Goal: Task Accomplishment & Management: Complete application form

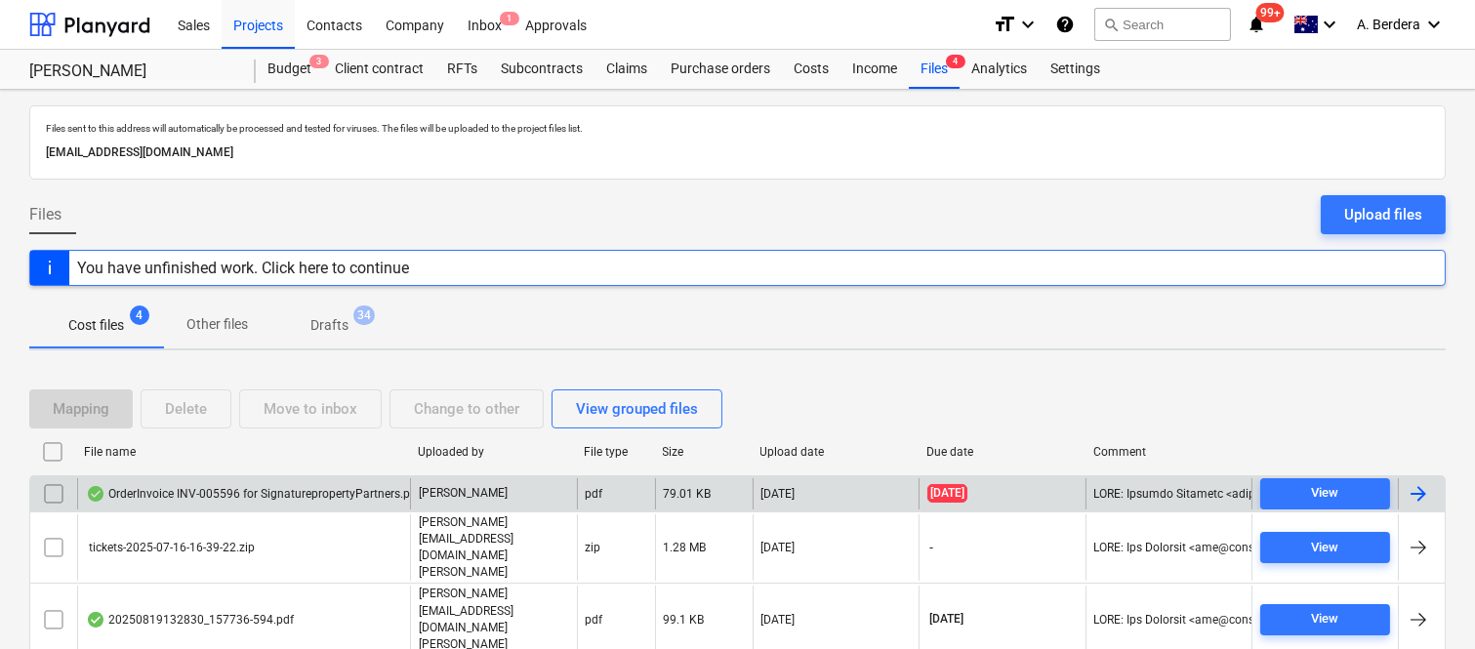
click at [355, 482] on div "OrderInvoice INV-005596 for SignaturepropertyPartners.pdf" at bounding box center [243, 493] width 333 height 31
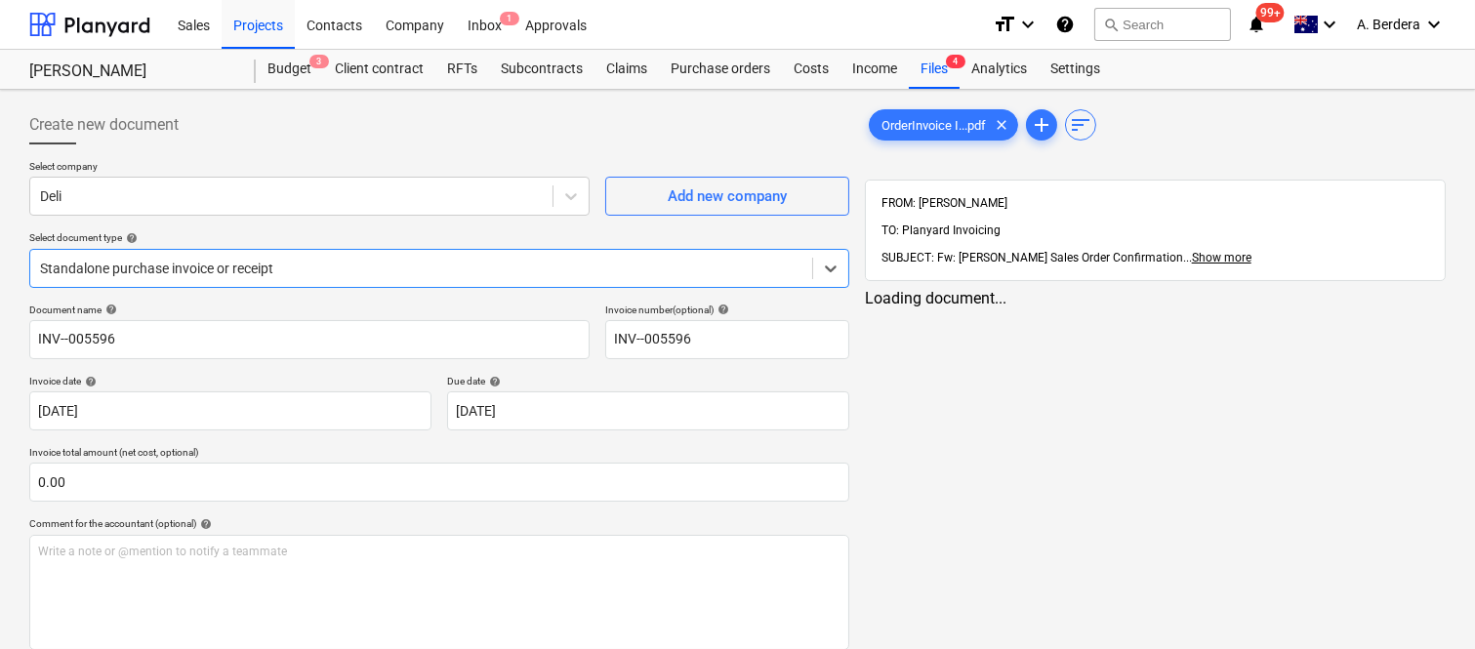
type input "INV--005596"
type input "[DATE]"
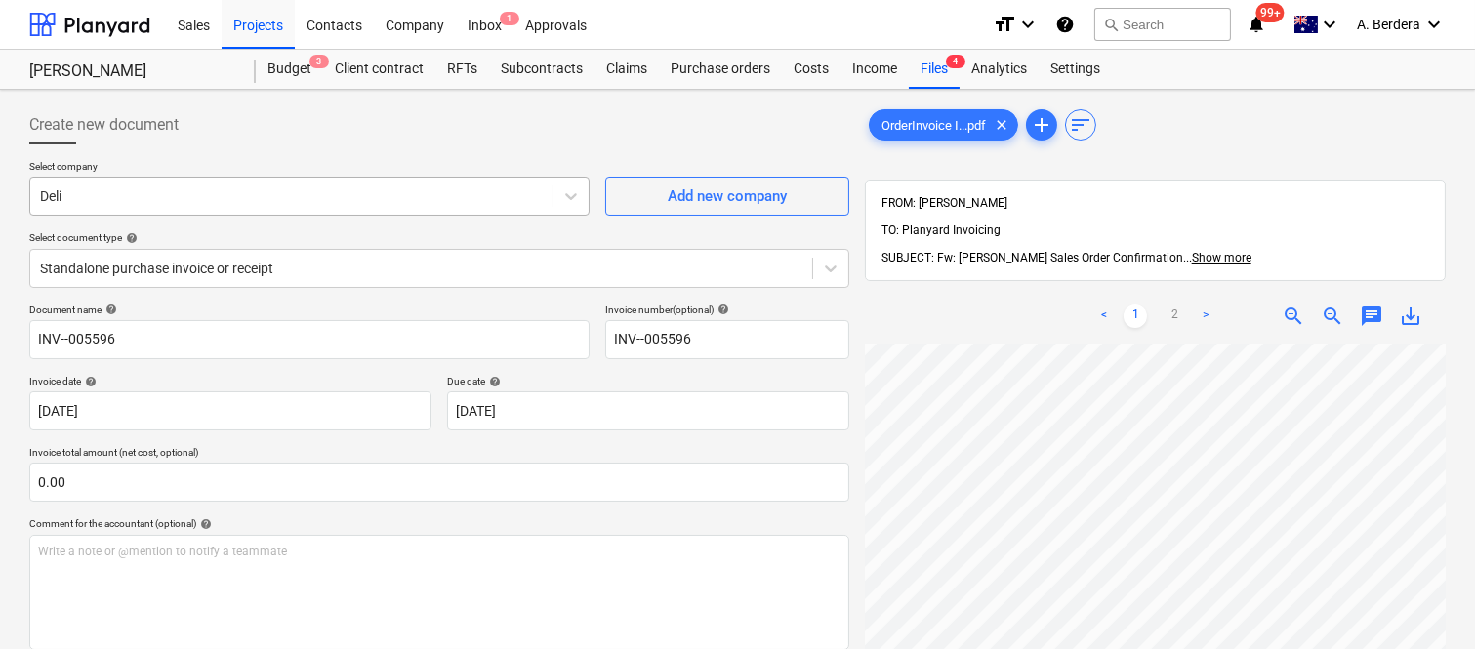
click at [381, 197] on div at bounding box center [291, 196] width 503 height 20
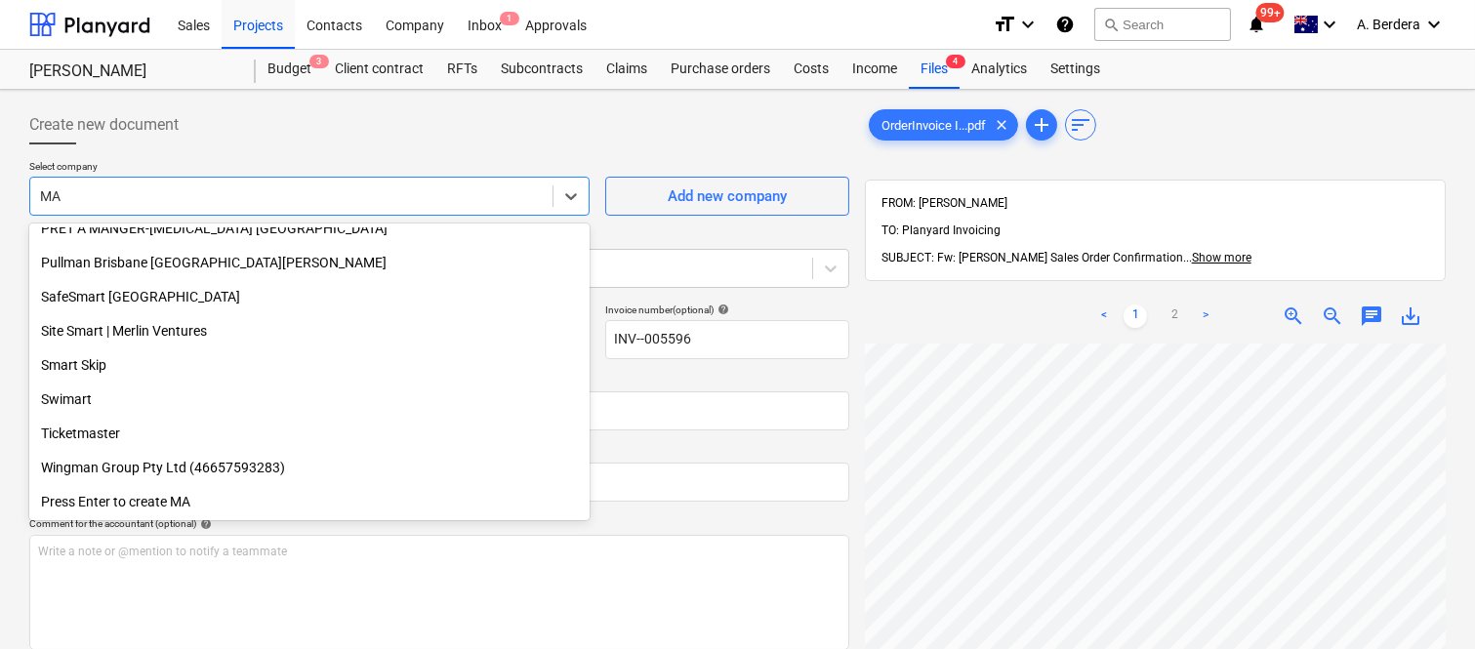
scroll to position [1381, 0]
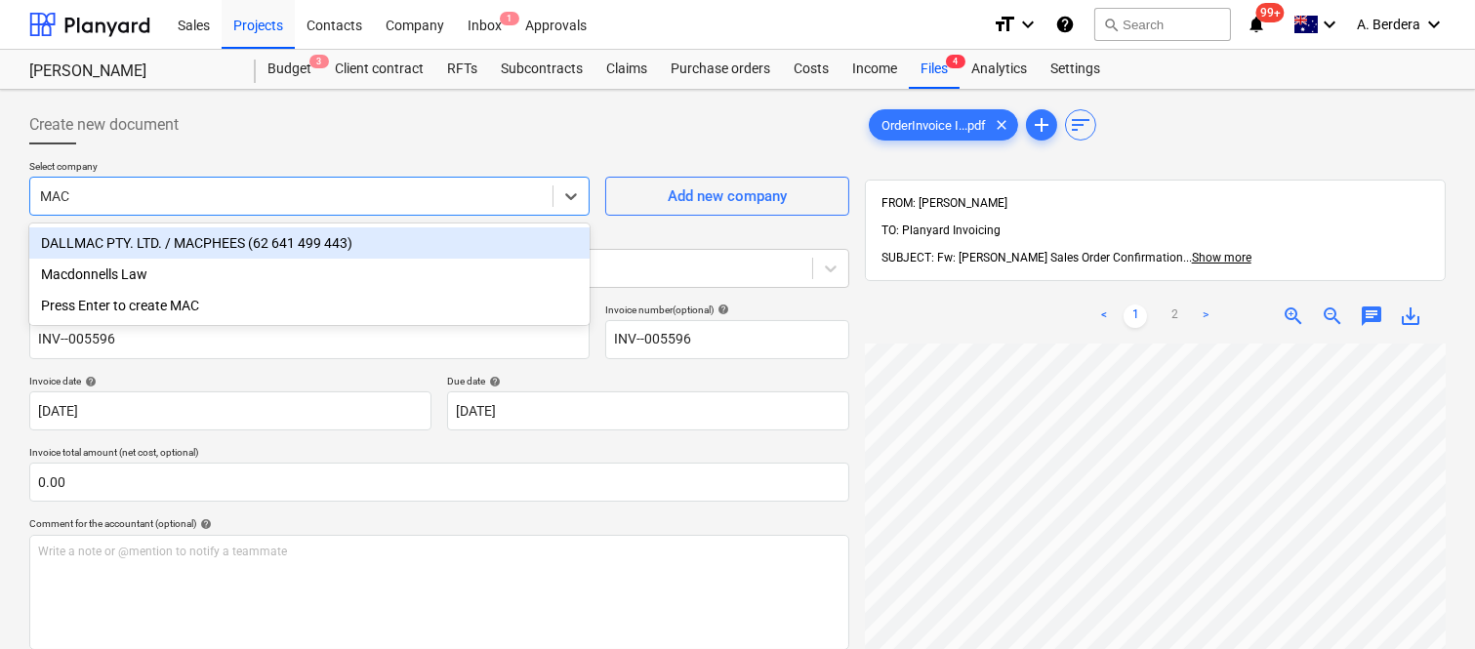
type input "MACP"
click at [200, 239] on div "DALLMAC PTY. LTD. / MACPHEES (62 641 499 443)" at bounding box center [309, 242] width 560 height 31
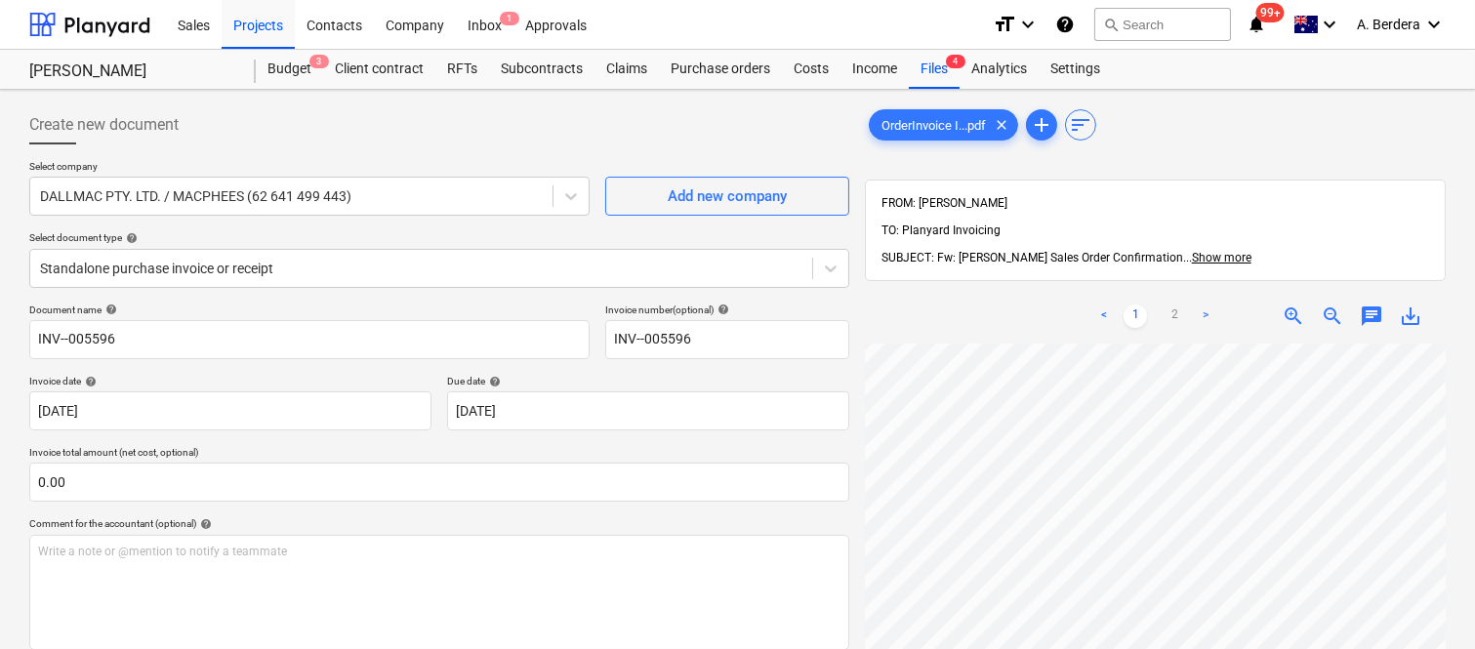
scroll to position [74, 349]
click at [1332, 305] on span "zoom_out" at bounding box center [1332, 316] width 23 height 23
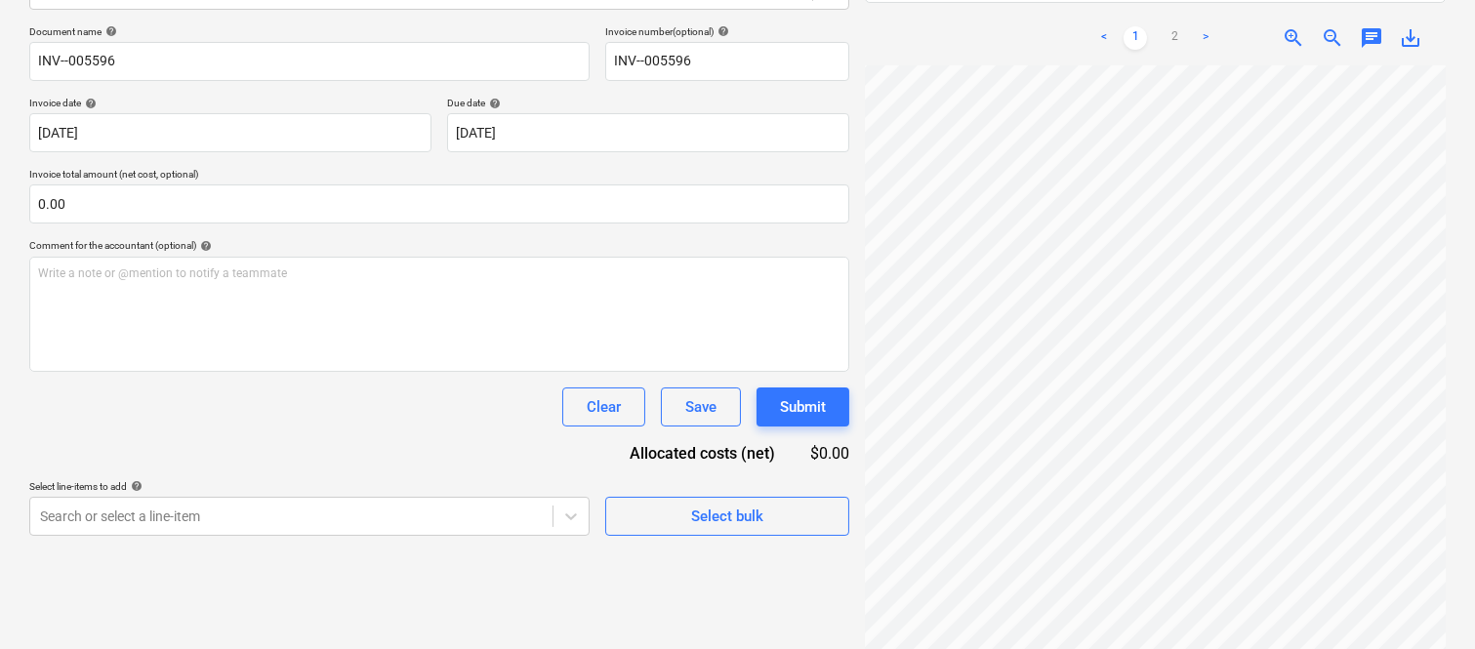
scroll to position [278, 108]
click at [1173, 12] on div "Project fetching failed" at bounding box center [1201, 20] width 527 height 41
click at [1172, 4] on div "Project fetching failed" at bounding box center [1201, 20] width 527 height 41
click at [1171, 6] on div "Project fetching failed" at bounding box center [1201, 20] width 527 height 41
click at [1176, 7] on div "Project fetching failed" at bounding box center [1201, 20] width 527 height 41
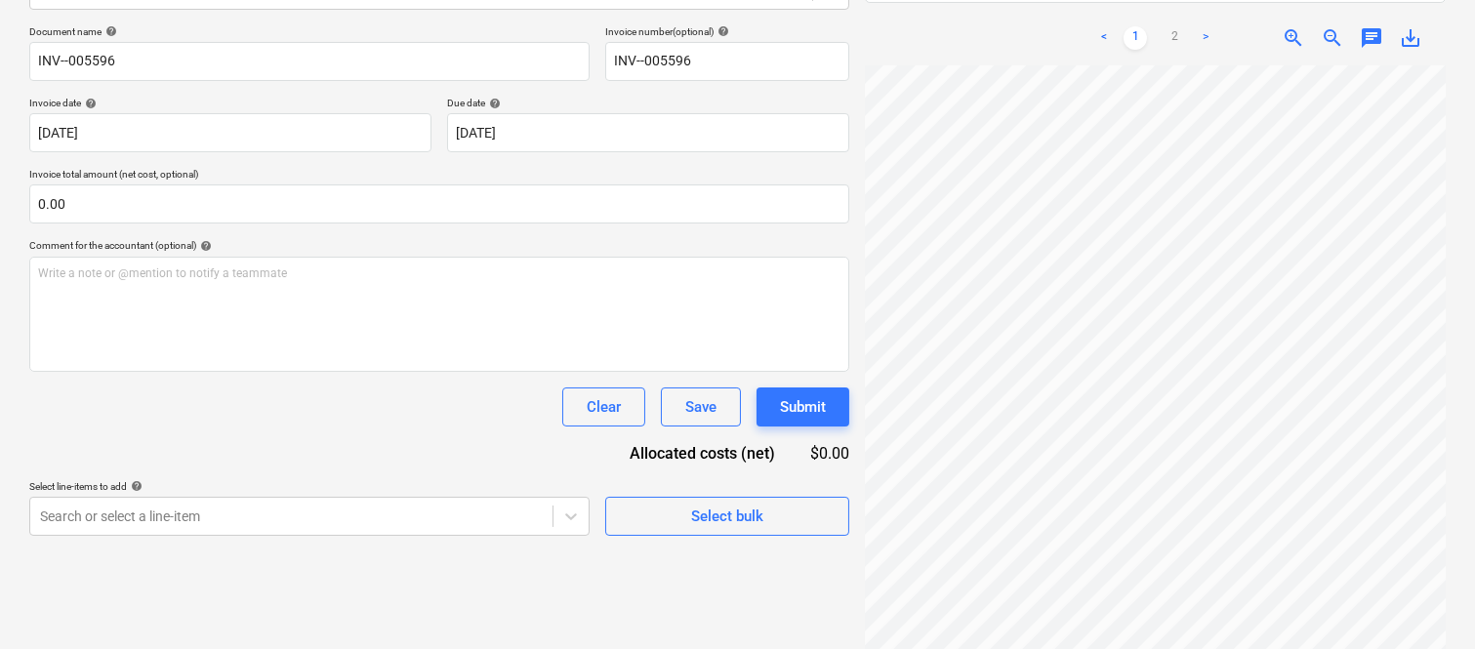
click at [1176, 7] on div "Project fetching failed" at bounding box center [1201, 20] width 527 height 41
click at [1172, 5] on div "Project fetching failed" at bounding box center [1201, 20] width 527 height 41
drag, startPoint x: 1172, startPoint y: 5, endPoint x: 1262, endPoint y: 655, distance: 656.3
click at [1469, 371] on div "Sales Projects Contacts Company Inbox 1 Approvals format_size keyboard_arrow_do…" at bounding box center [737, 46] width 1475 height 649
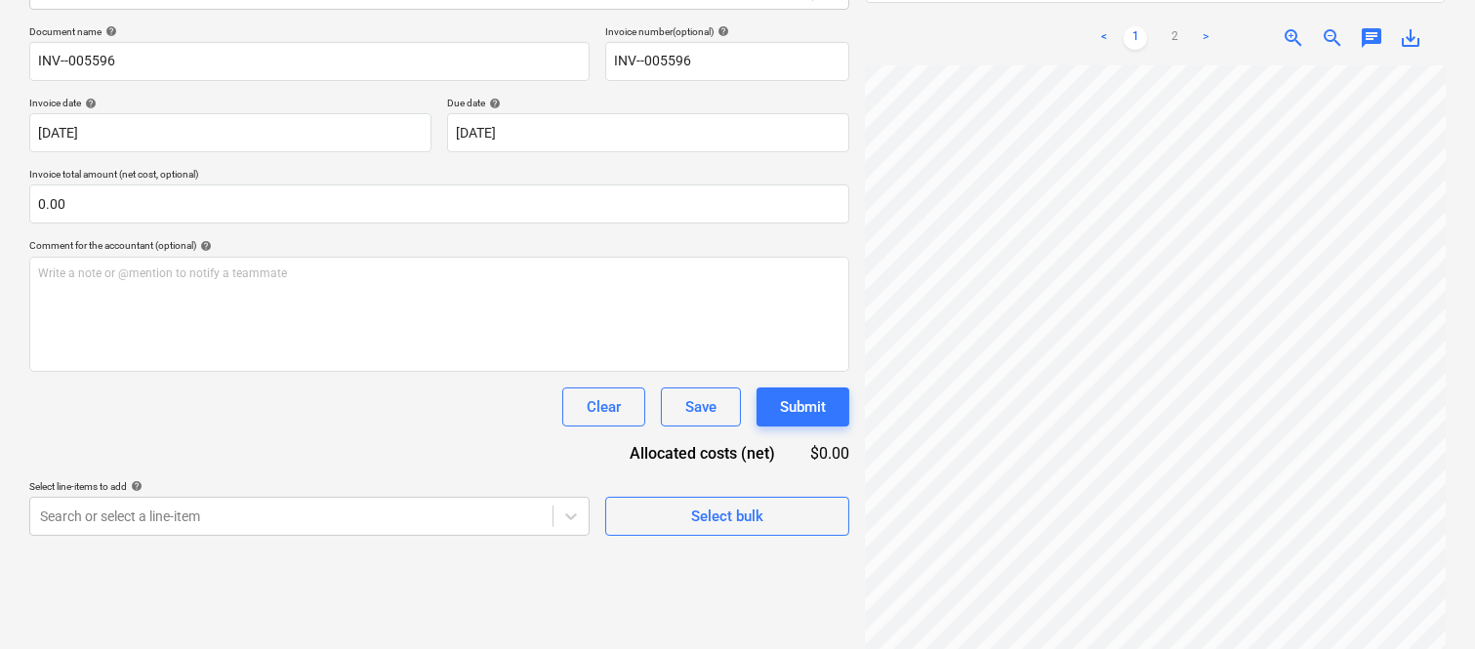
click at [1469, 376] on div "Create new document Select company DALLMAC PTY. LTD. / MACPHEES (62 641 499 443…" at bounding box center [737, 244] width 1475 height 864
click at [1262, 371] on html "Sales Projects Contacts Company Inbox 1 Approvals format_size keyboard_arrow_do…" at bounding box center [737, 46] width 1475 height 649
click at [1175, 4] on div "Project fetching failed" at bounding box center [1201, 20] width 527 height 41
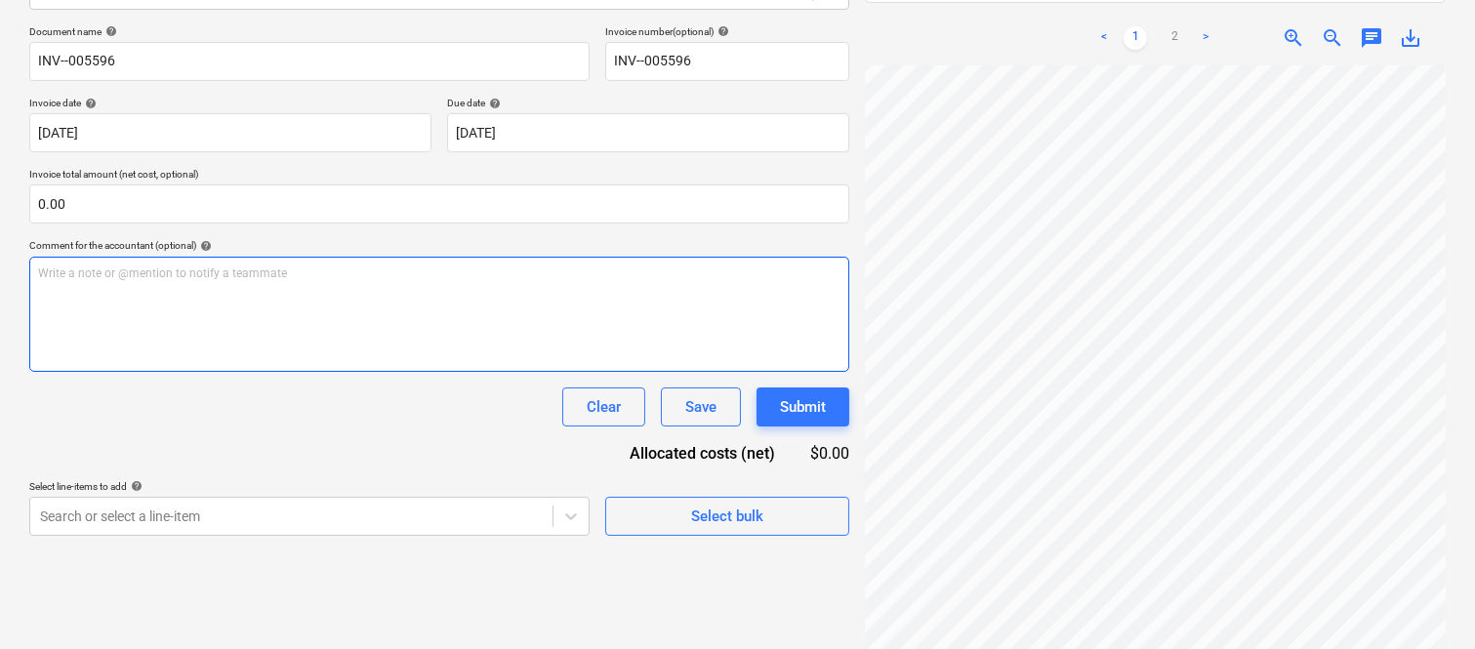
scroll to position [0, 0]
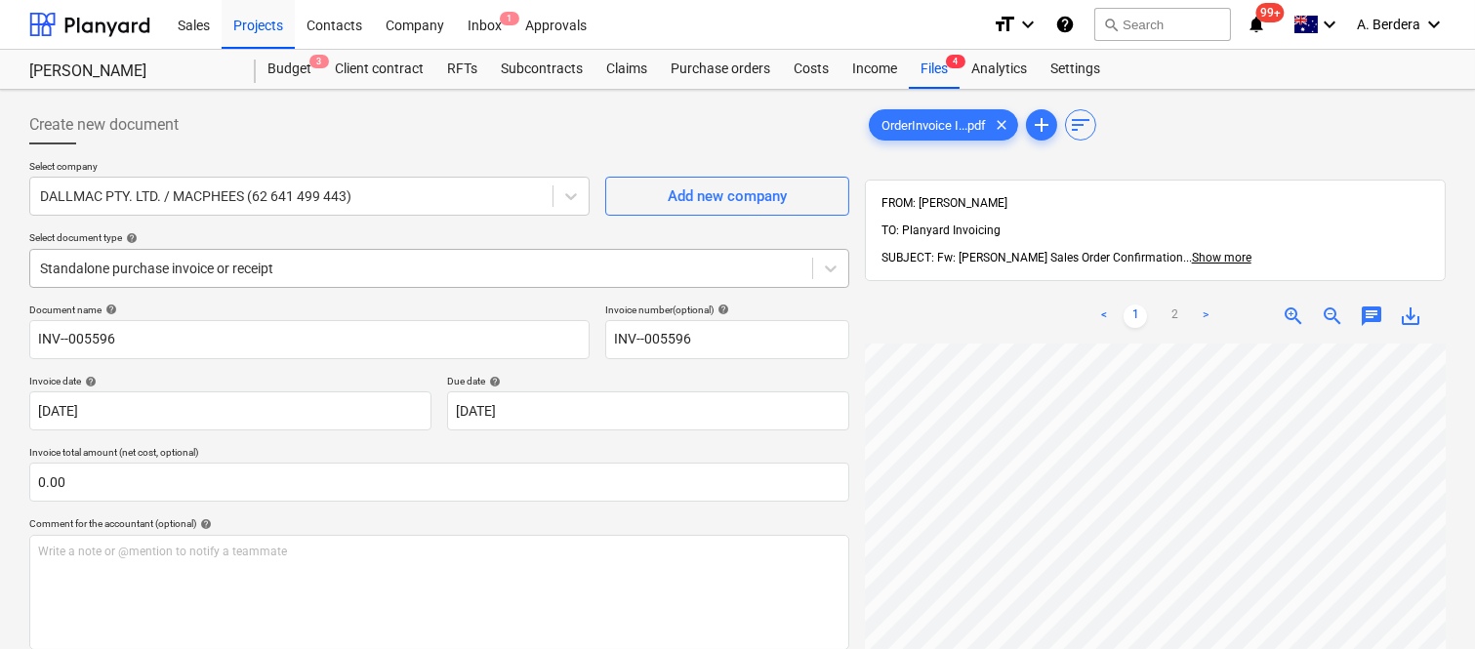
click at [440, 259] on div at bounding box center [421, 269] width 762 height 20
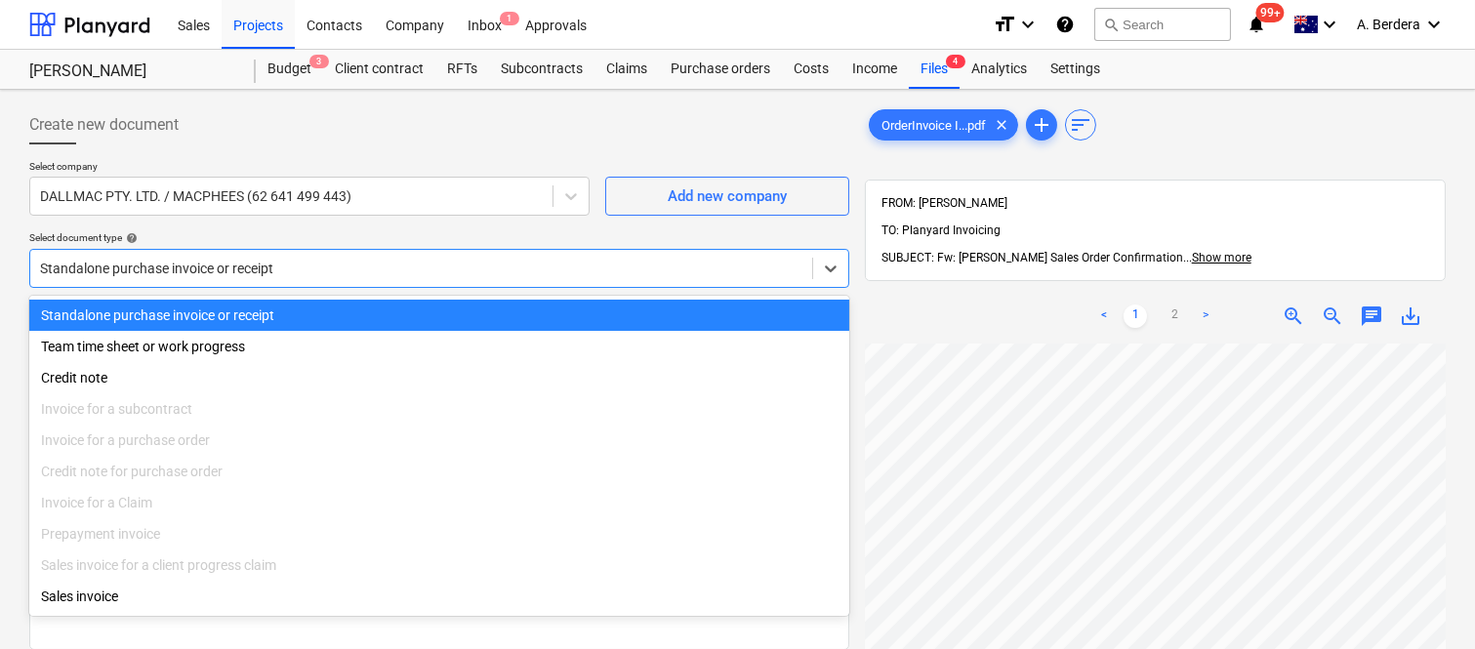
click at [424, 313] on div "Standalone purchase invoice or receipt" at bounding box center [439, 315] width 820 height 31
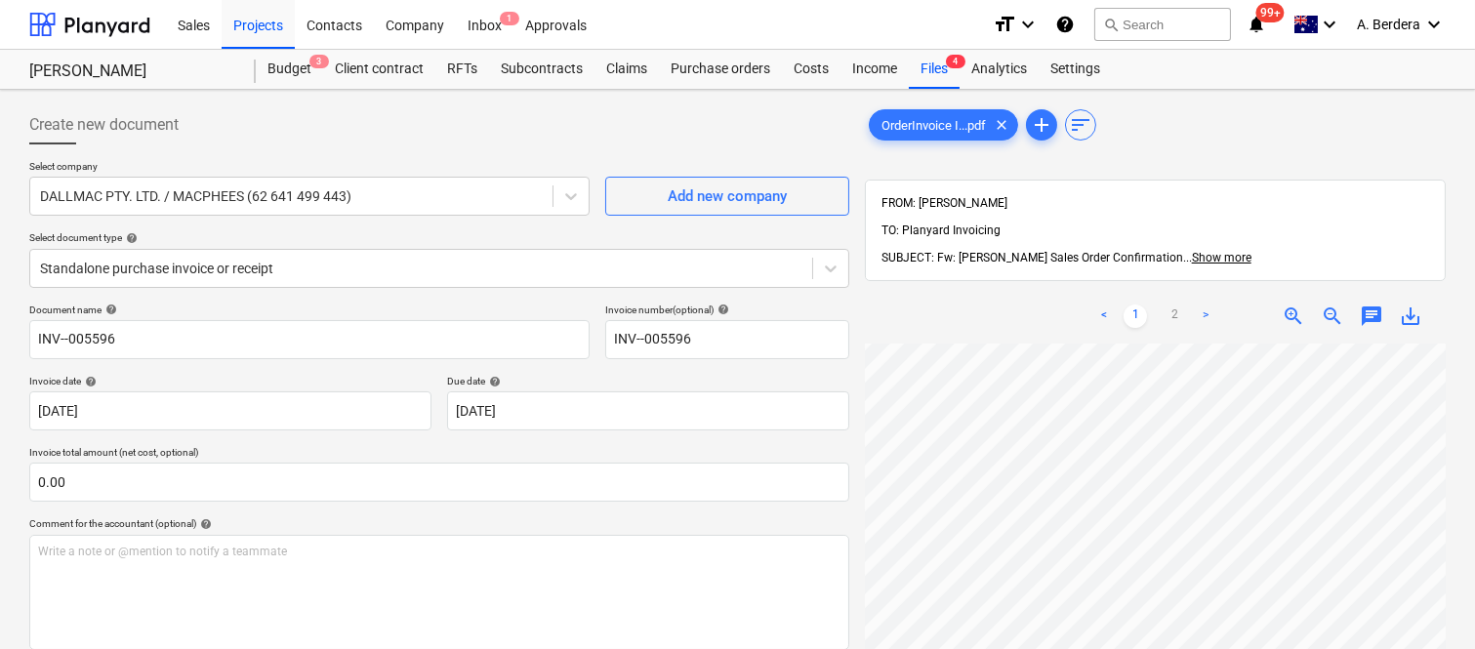
scroll to position [63, 176]
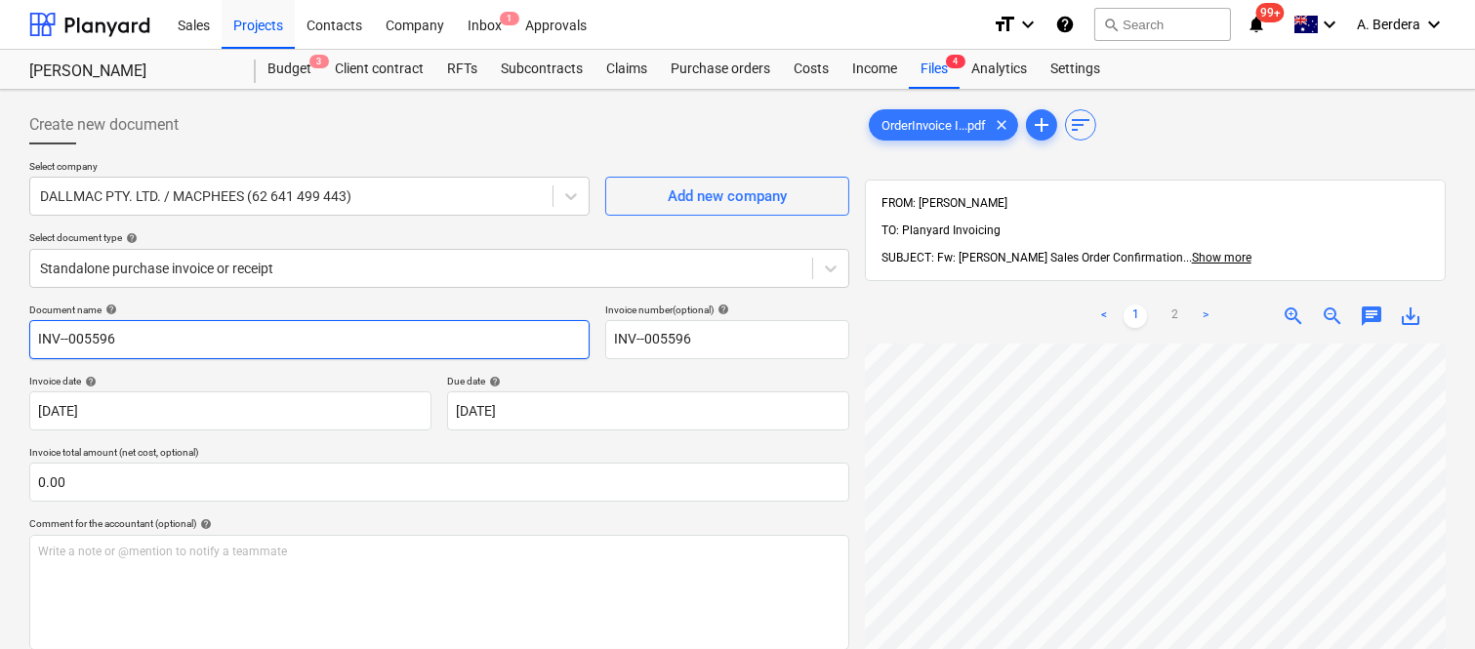
click at [30, 333] on input "INV--005596" at bounding box center [309, 339] width 560 height 39
type input "MACPHESS INV--005596"
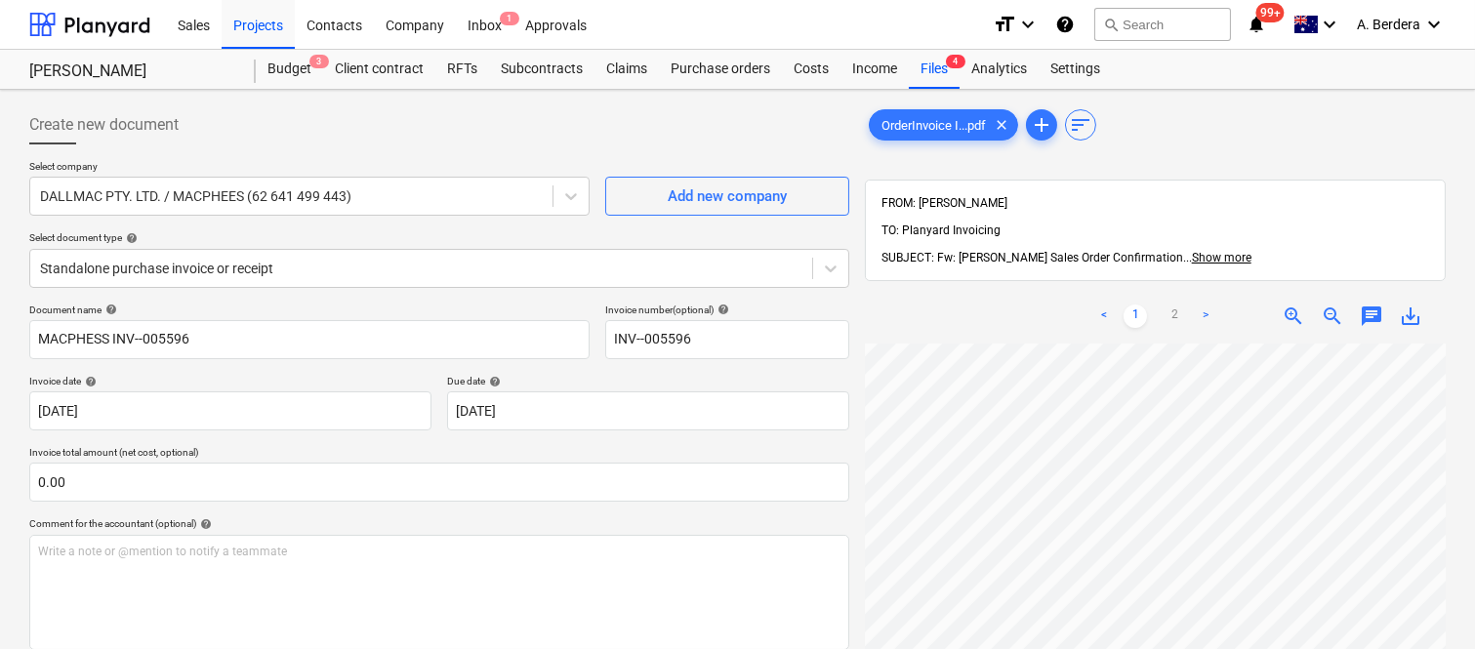
click at [1279, 289] on div "< 1 2 > zoom_in zoom_out chat 0 save_alt" at bounding box center [1155, 613] width 581 height 649
click at [1169, 303] on div "< 1 2 > zoom_in zoom_out chat 0 save_alt" at bounding box center [1155, 613] width 581 height 649
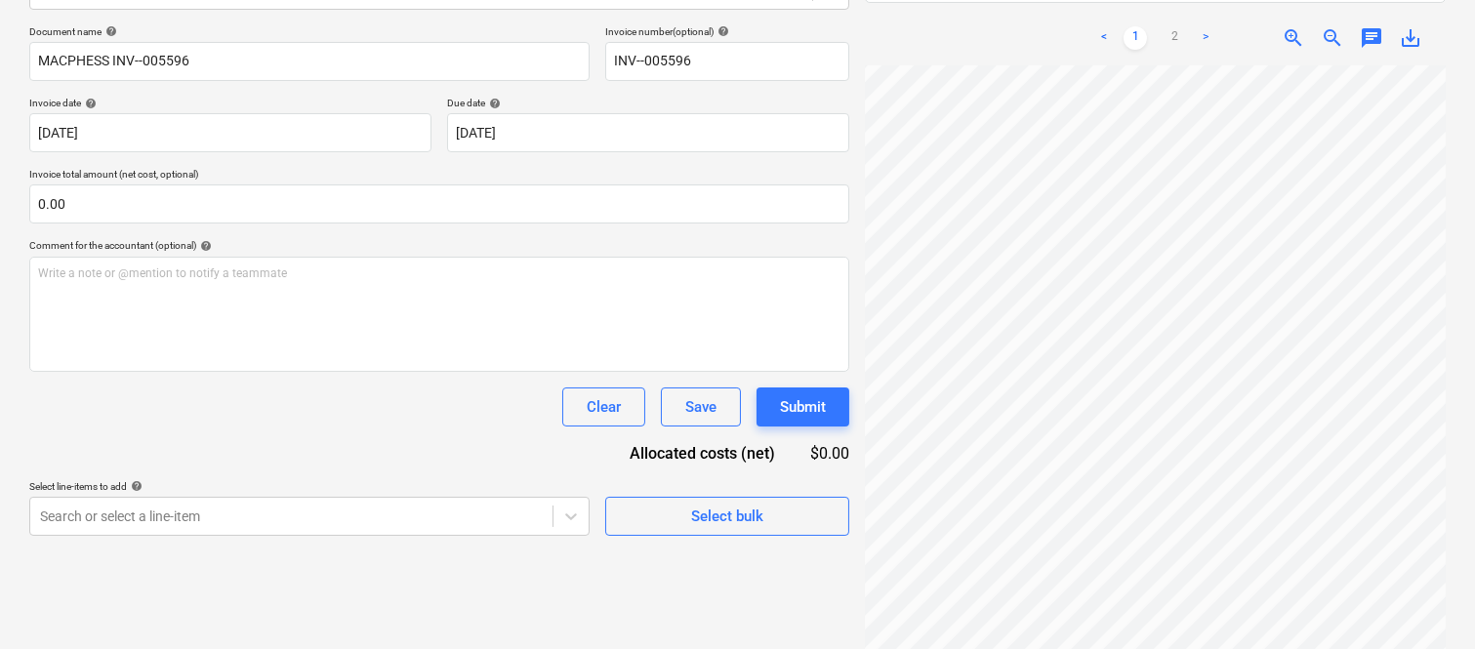
scroll to position [177, 176]
click at [1174, 10] on div "Project fetching failed" at bounding box center [1201, 20] width 527 height 41
click at [1173, 10] on div "Project fetching failed" at bounding box center [1201, 20] width 527 height 41
click at [1174, 10] on div "Project fetching failed" at bounding box center [1201, 20] width 527 height 41
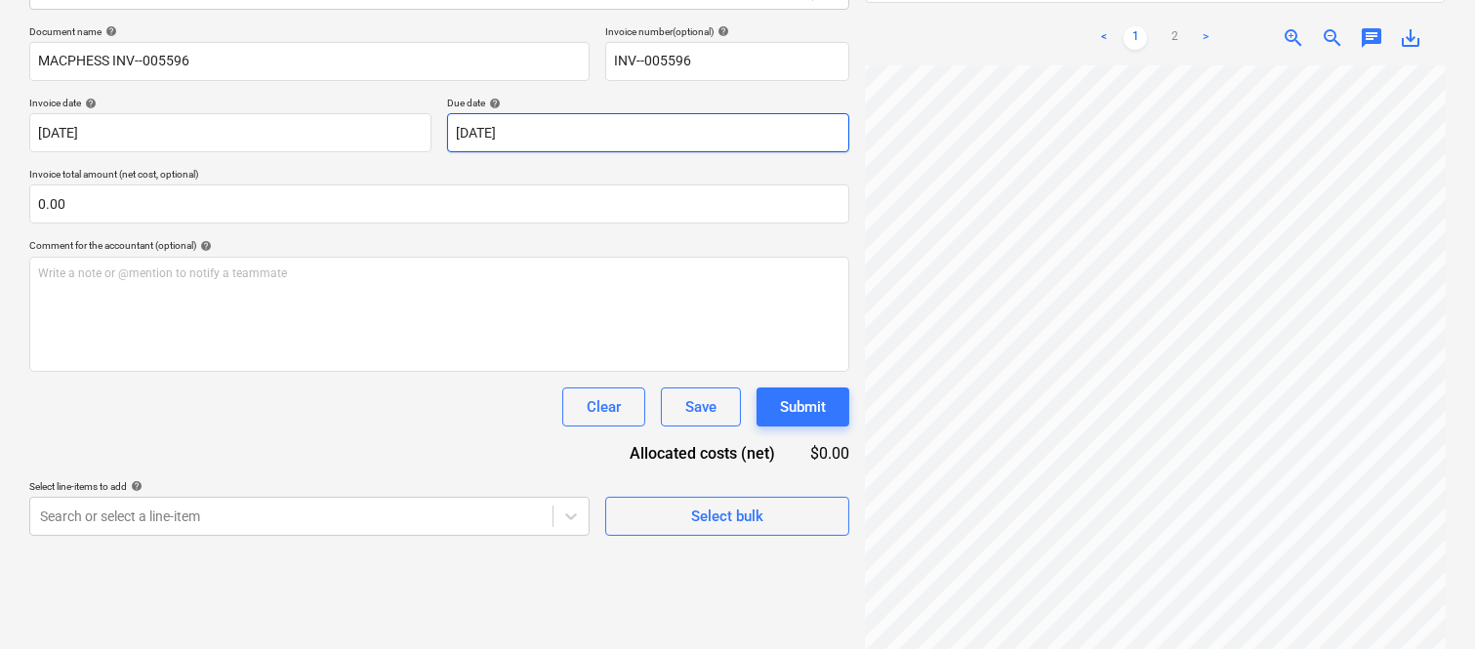
click at [607, 137] on body "Sales Projects Contacts Company Inbox 1 Approvals format_size keyboard_arrow_do…" at bounding box center [737, 46] width 1475 height 649
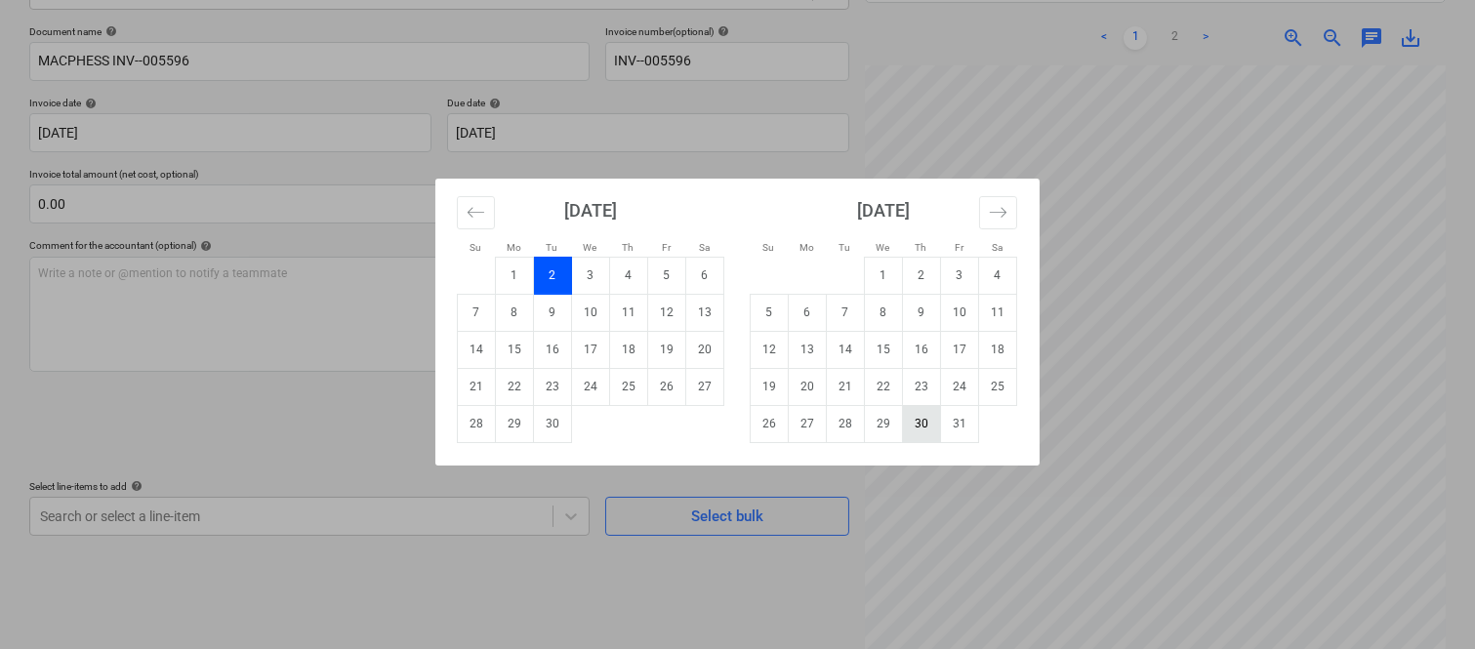
click at [921, 427] on td "30" at bounding box center [922, 423] width 38 height 37
type input "[DATE]"
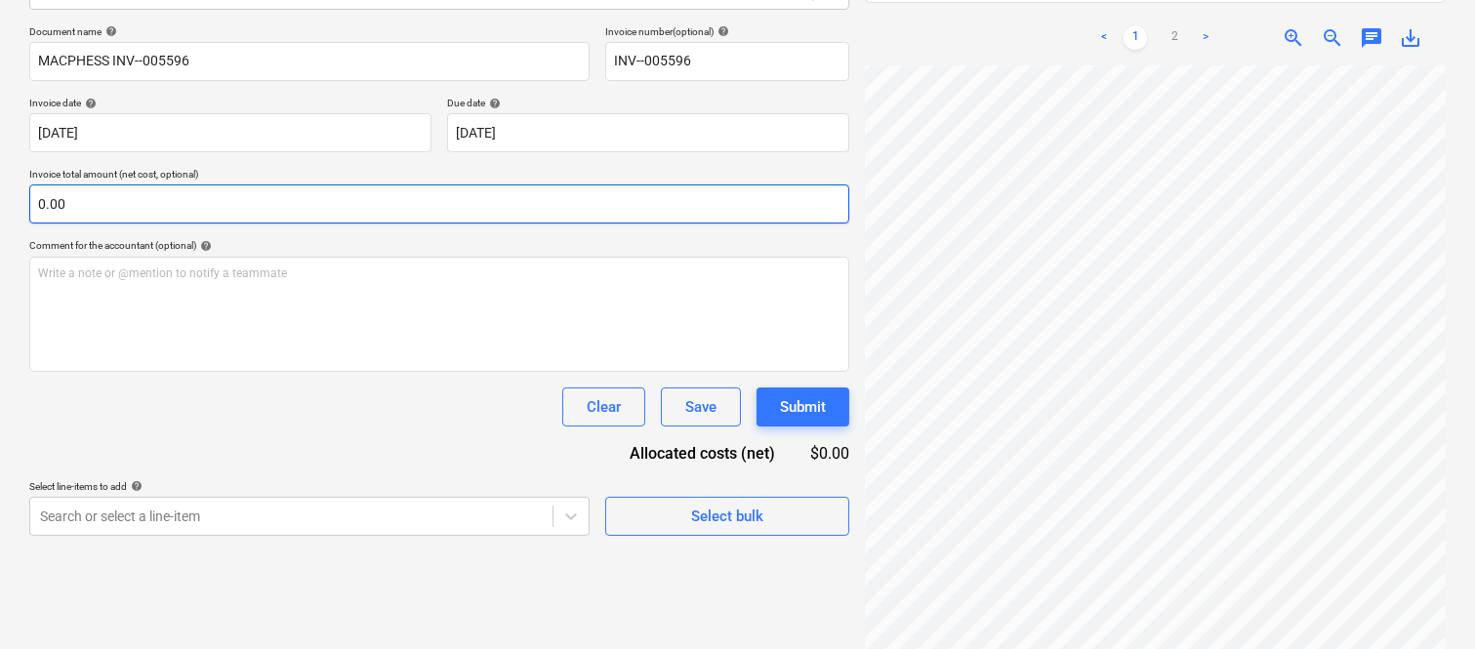
click at [152, 202] on input "0.00" at bounding box center [439, 203] width 820 height 39
paste input "9,254.54"
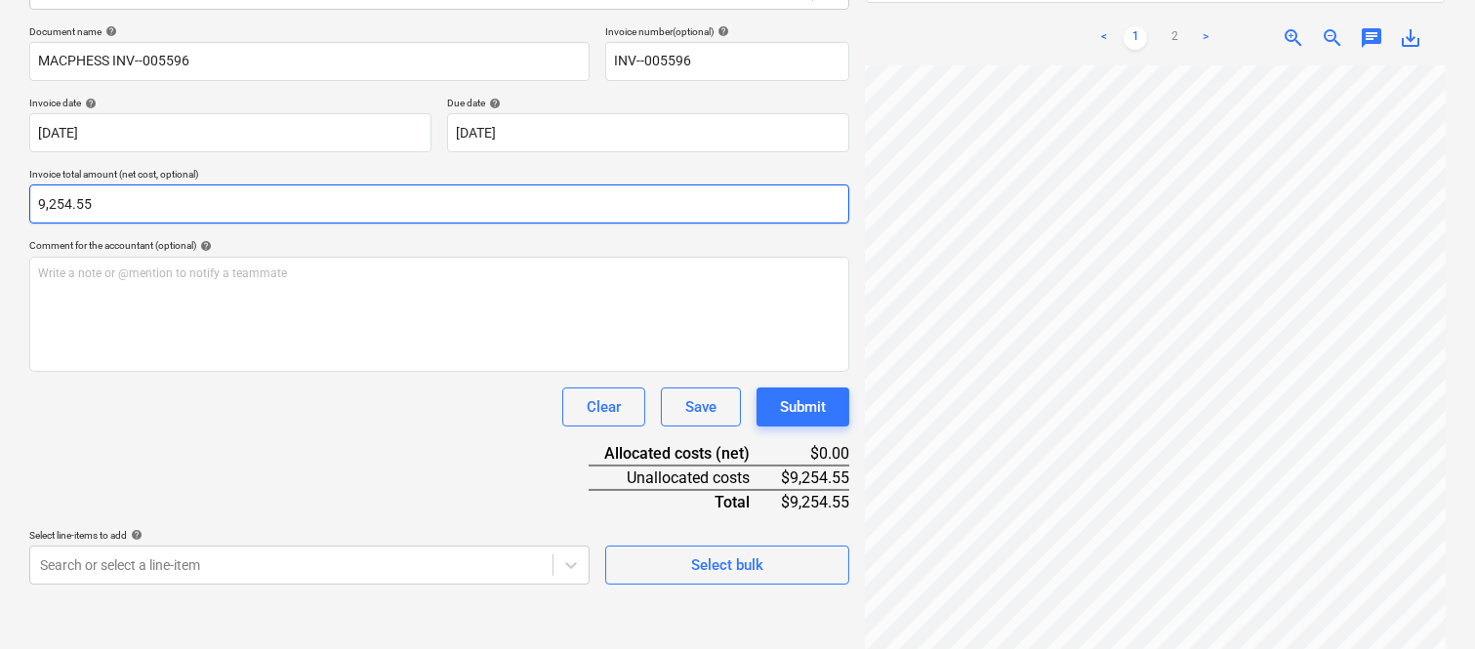
type input "9,254.55"
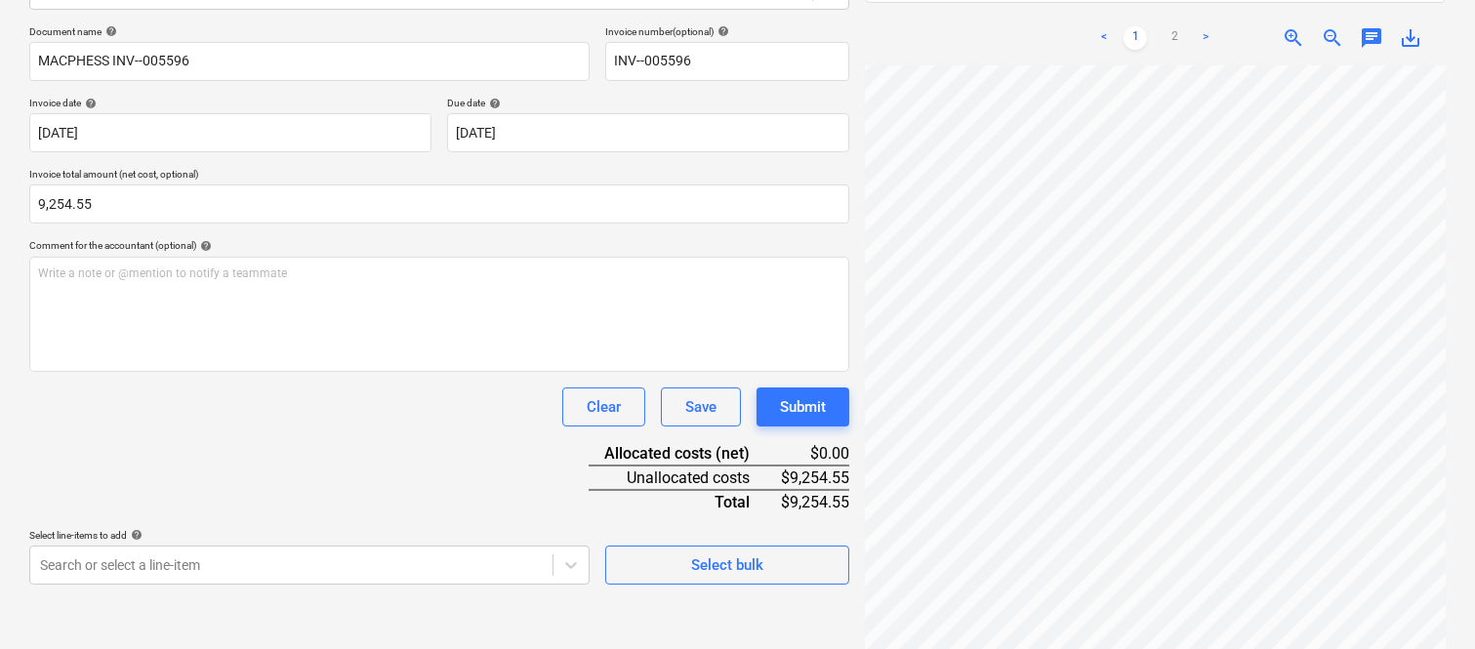
click at [347, 407] on div "Clear Save Submit" at bounding box center [439, 407] width 820 height 39
click at [285, 371] on body "Sales Projects Contacts Company Inbox 1 Approvals format_size keyboard_arrow_do…" at bounding box center [737, 46] width 1475 height 649
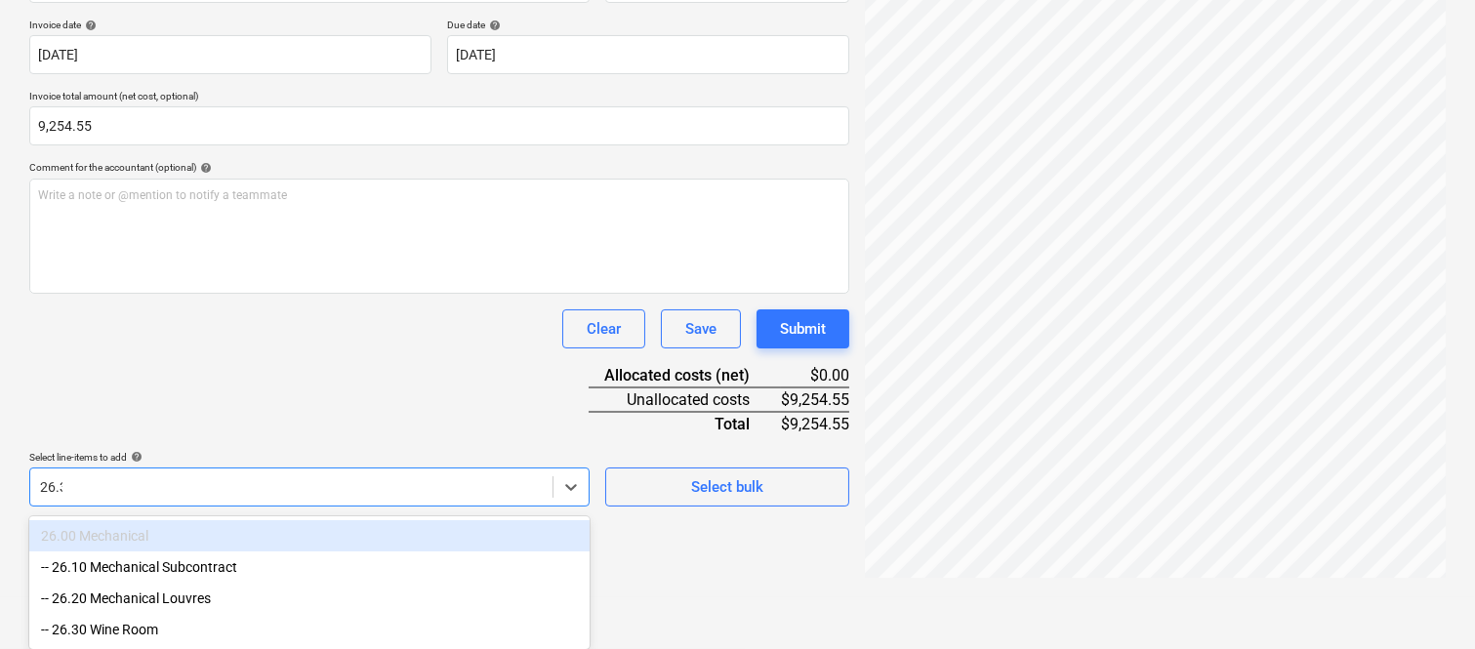
scroll to position [278, 0]
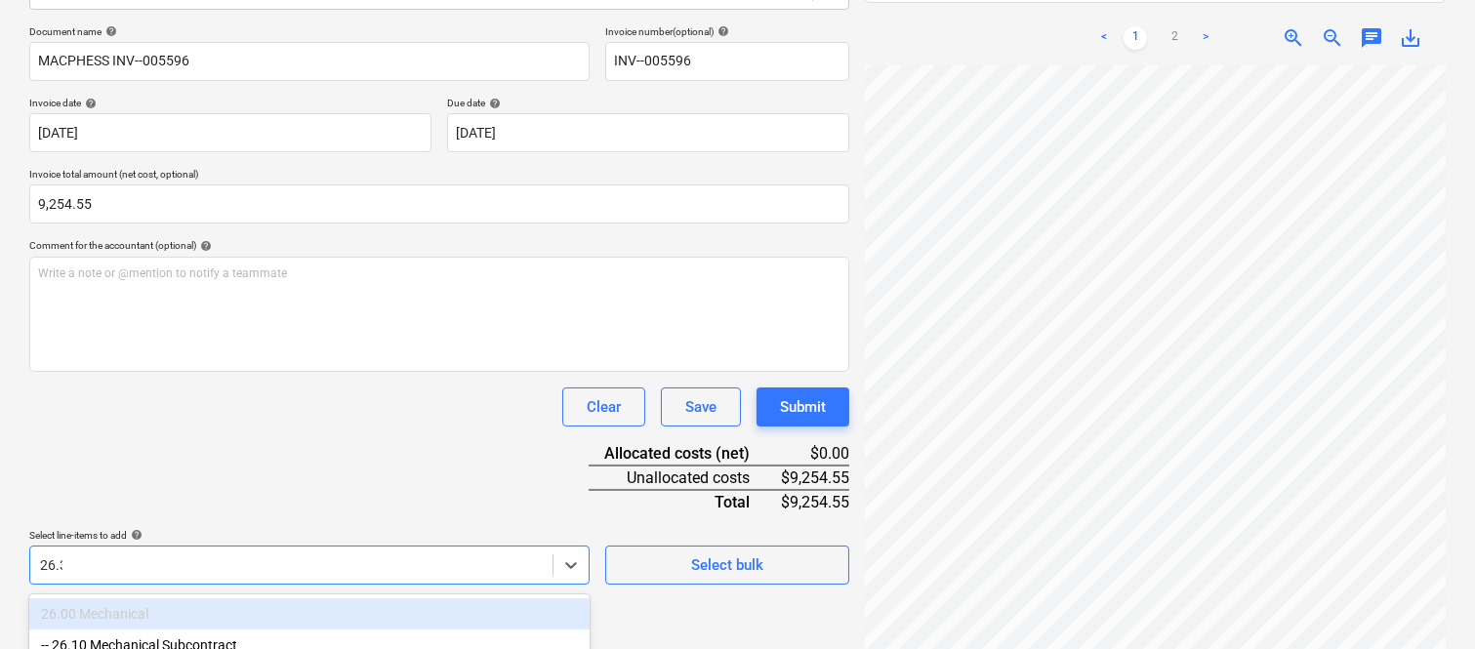
type input "26.30"
click at [281, 617] on div "-- 26.30 Wine Room" at bounding box center [309, 613] width 560 height 31
click at [368, 378] on div "Document name help MACPHESS INV--005596 Invoice number (optional) help INV--005…" at bounding box center [439, 369] width 820 height 688
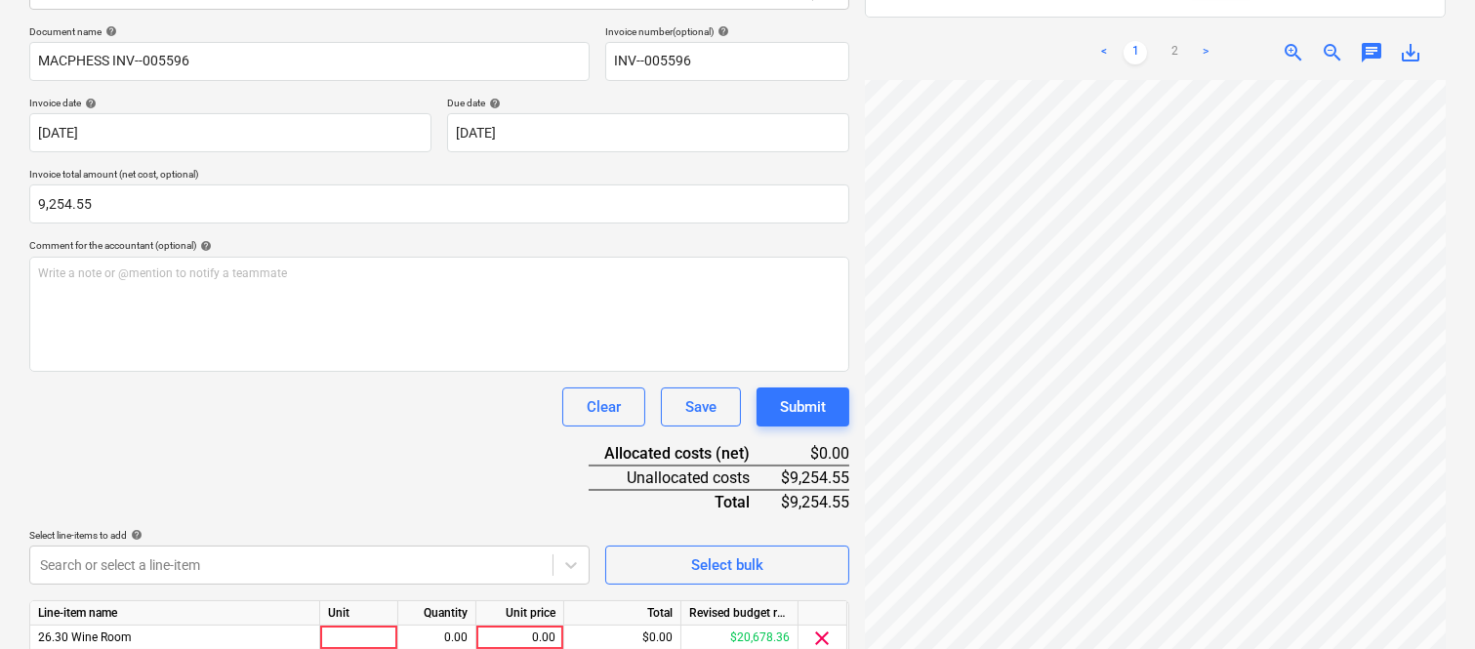
scroll to position [358, 0]
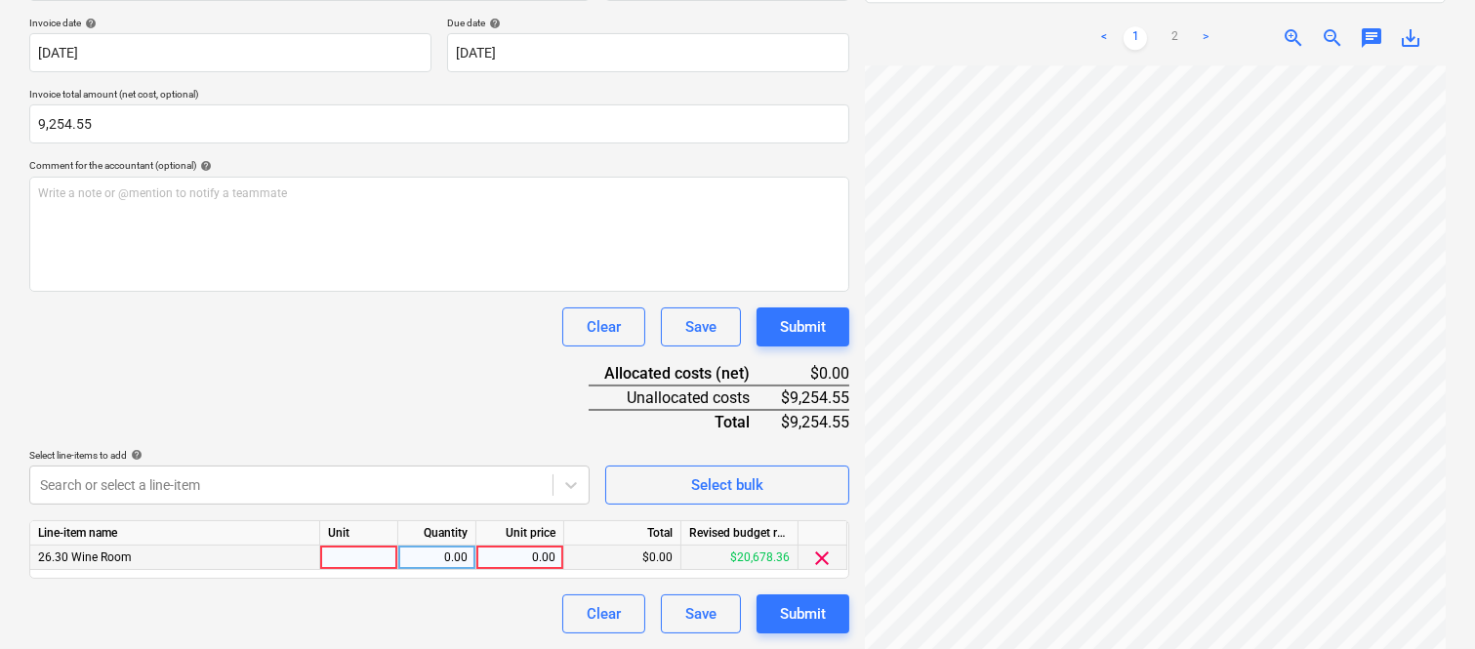
click at [383, 561] on div at bounding box center [359, 558] width 78 height 24
type input "INVOICE"
click at [432, 563] on div "0.00" at bounding box center [436, 558] width 61 height 24
type input "1"
click at [525, 557] on div "0.00" at bounding box center [519, 558] width 71 height 24
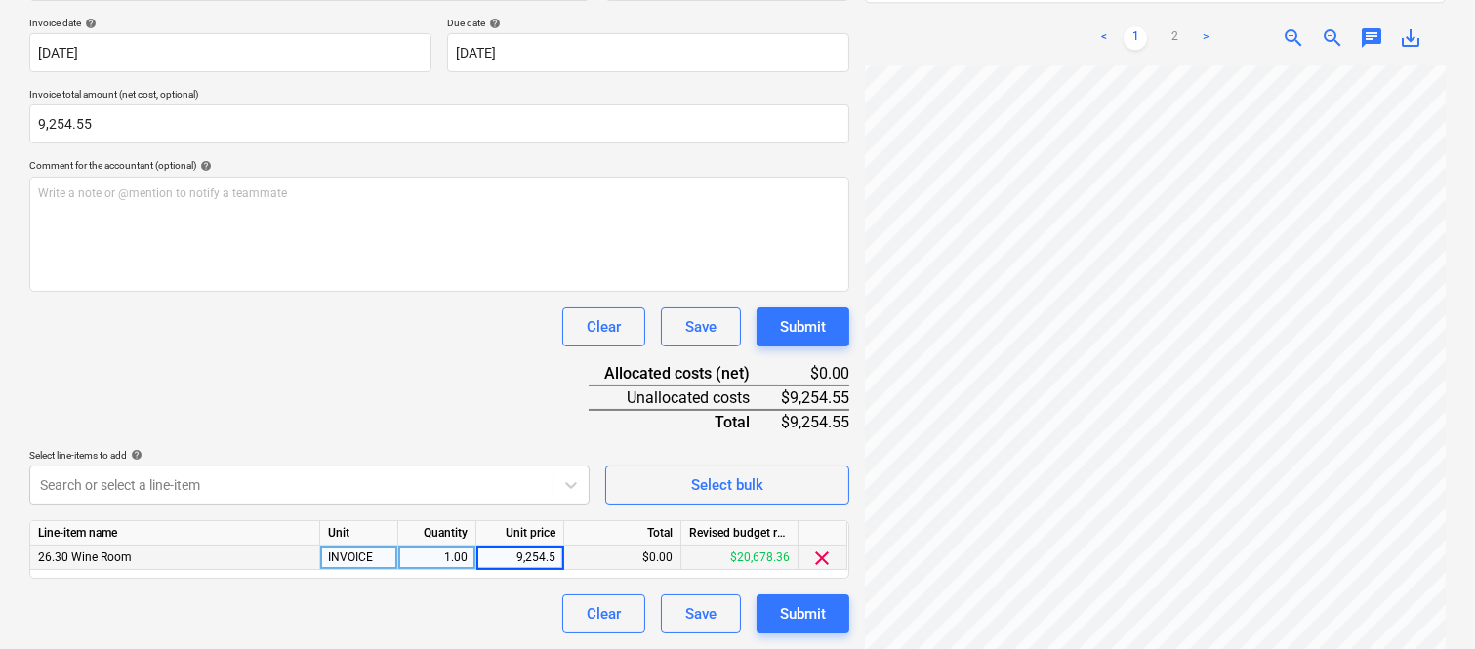
type input "9,254.55"
click at [480, 352] on div "Document name help MACPHESS INV--005596 Invoice number (optional) help INV--005…" at bounding box center [439, 289] width 820 height 688
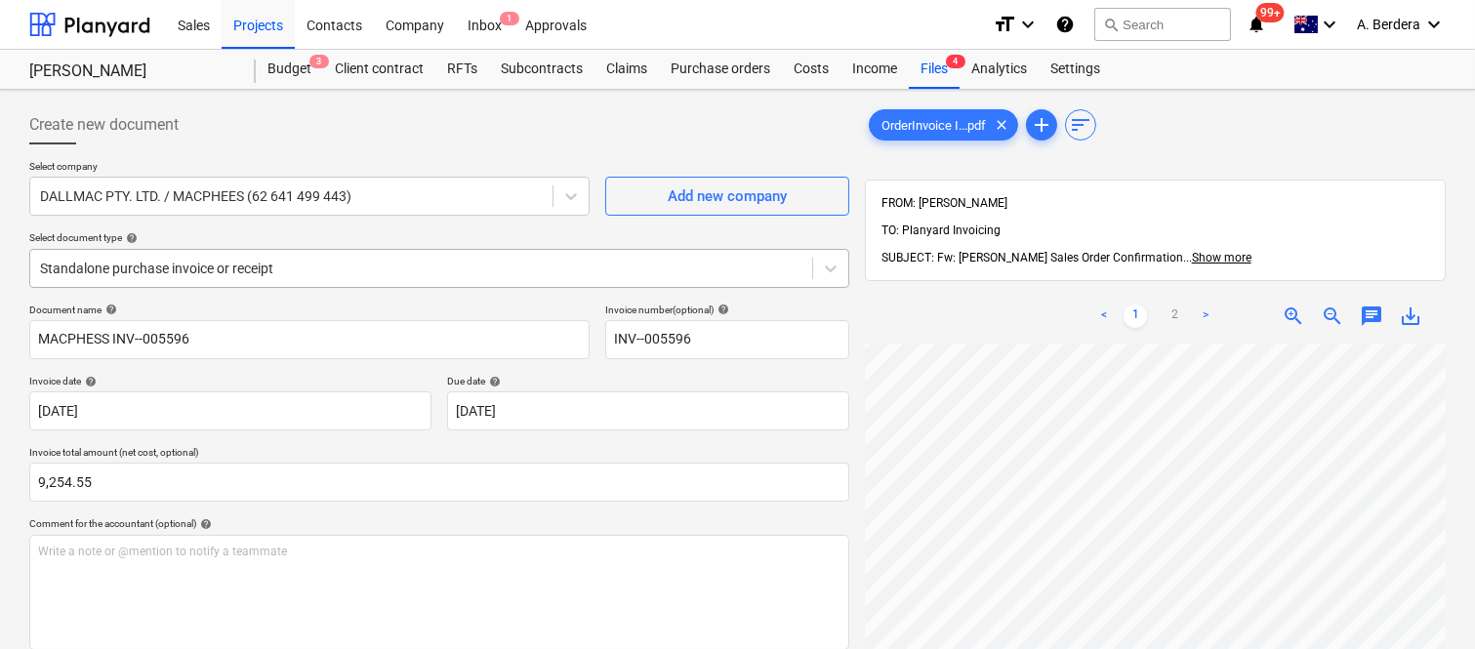
click at [369, 251] on div "Standalone purchase invoice or receipt" at bounding box center [439, 268] width 820 height 39
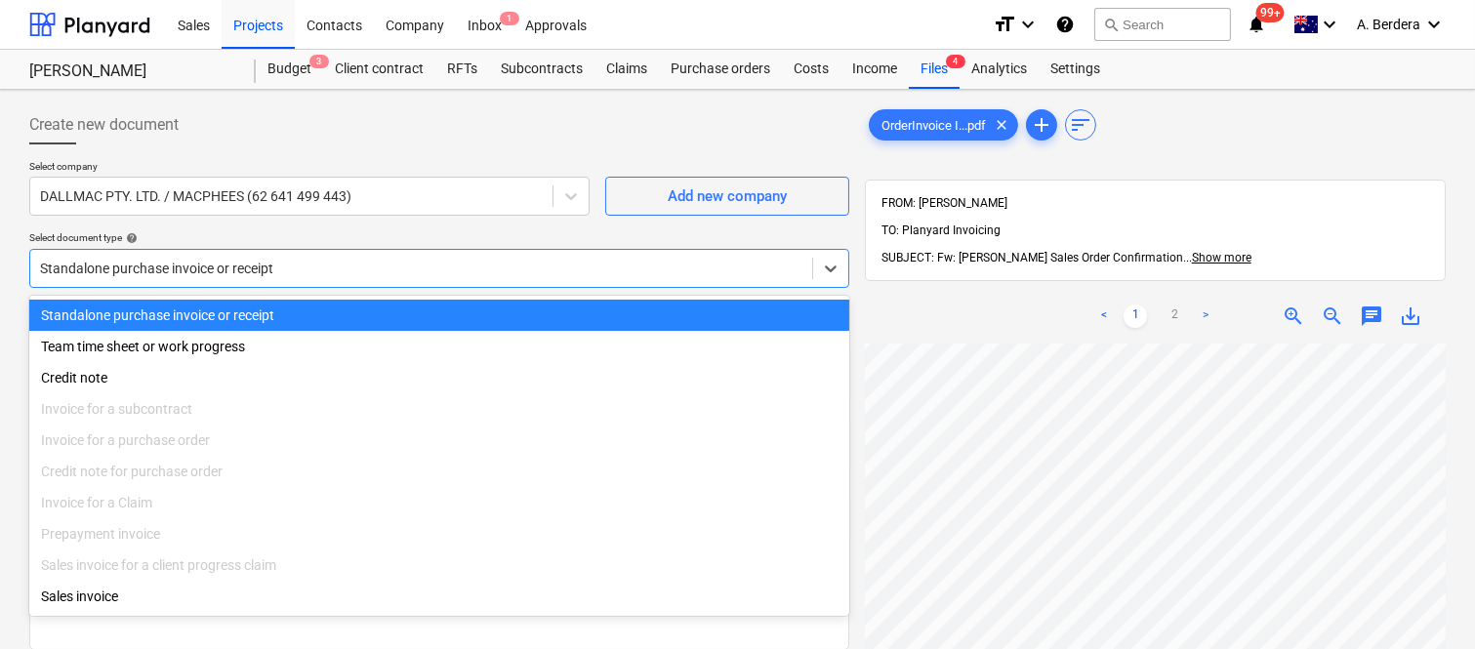
click at [369, 317] on div "Standalone purchase invoice or receipt" at bounding box center [439, 315] width 820 height 31
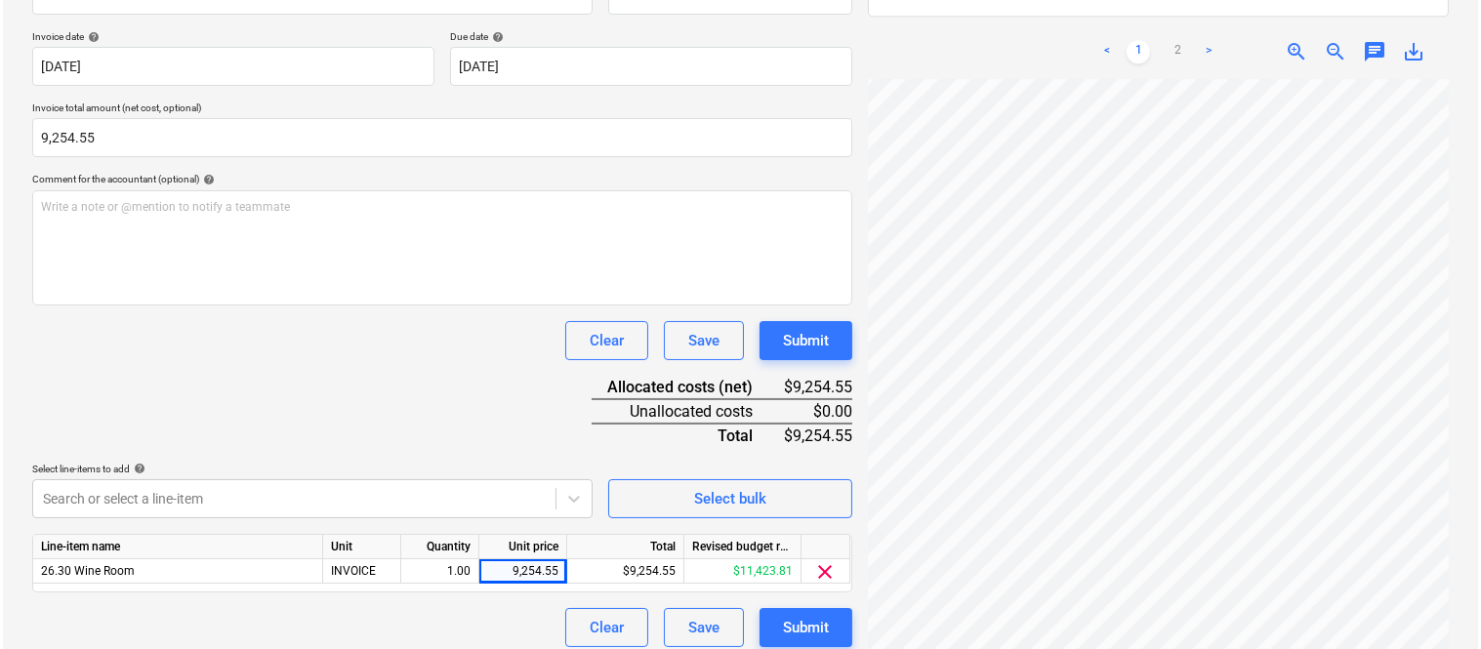
scroll to position [358, 0]
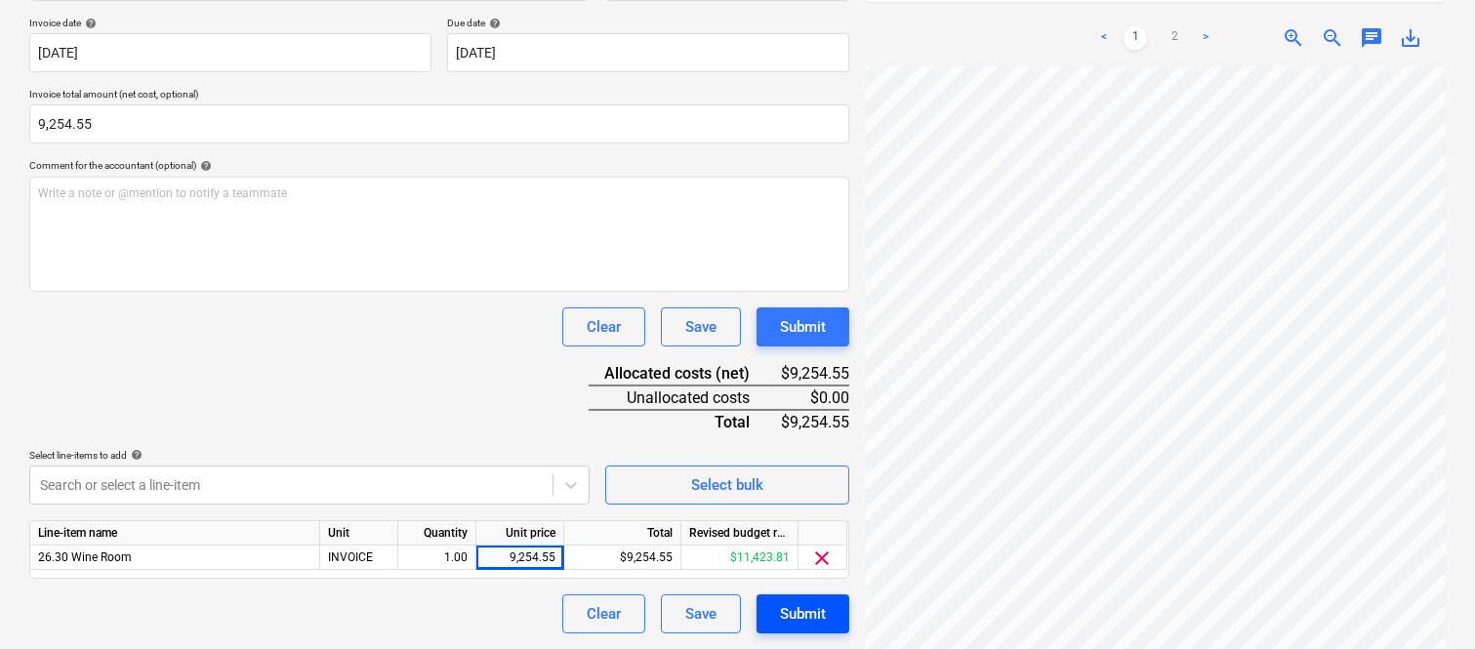
click at [797, 617] on div "Submit" at bounding box center [803, 613] width 46 height 25
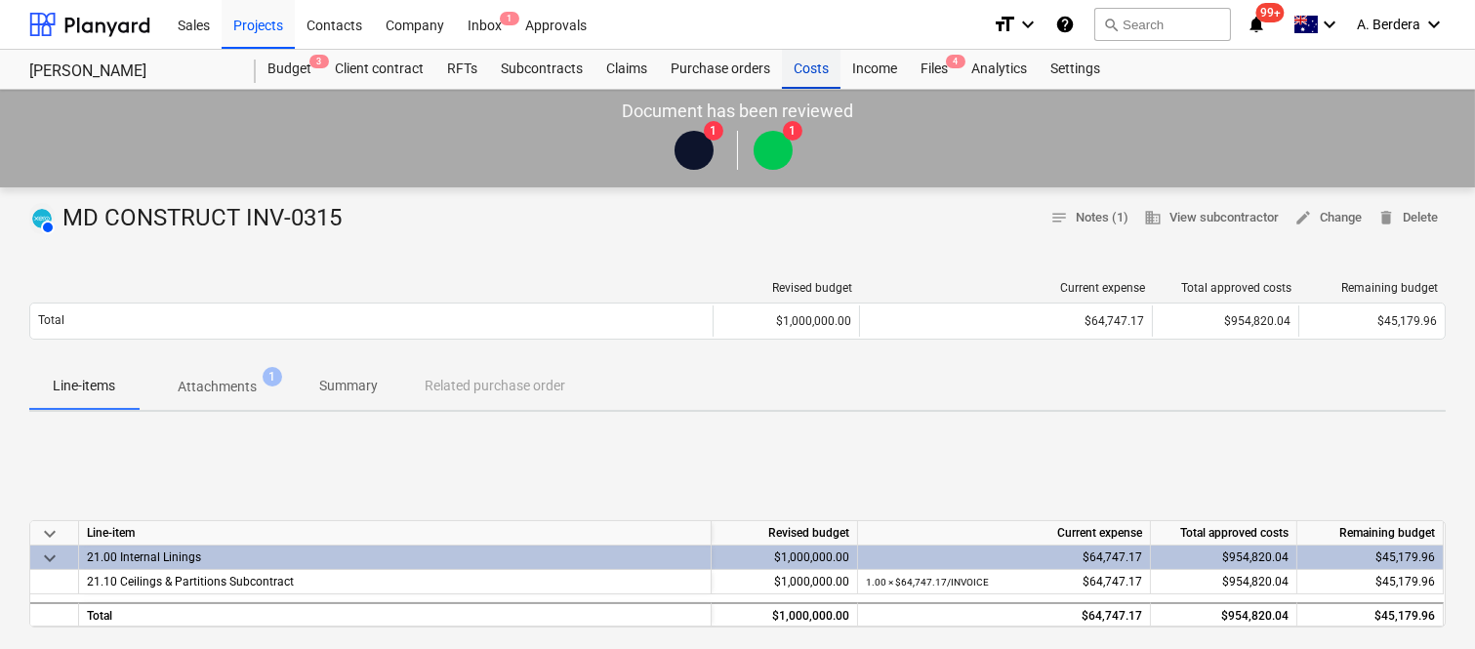
click at [800, 75] on div "Costs" at bounding box center [811, 69] width 59 height 39
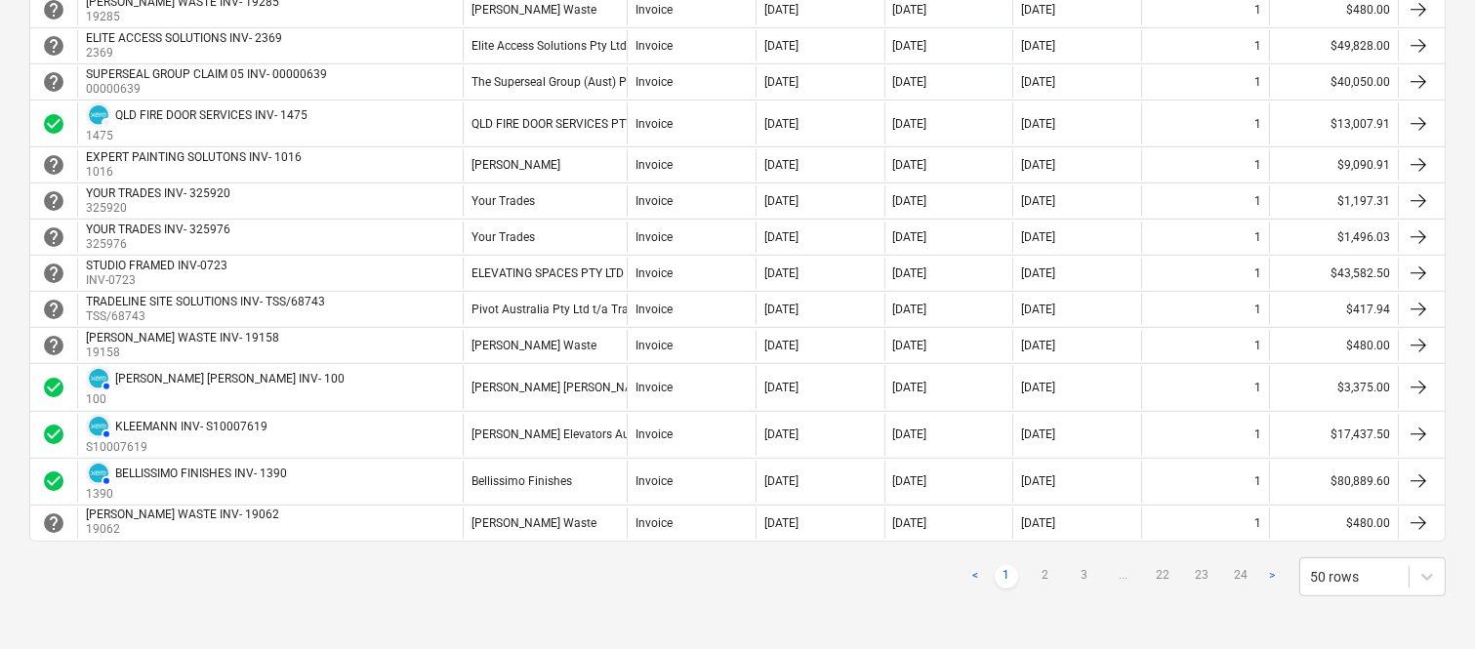
scroll to position [1770, 0]
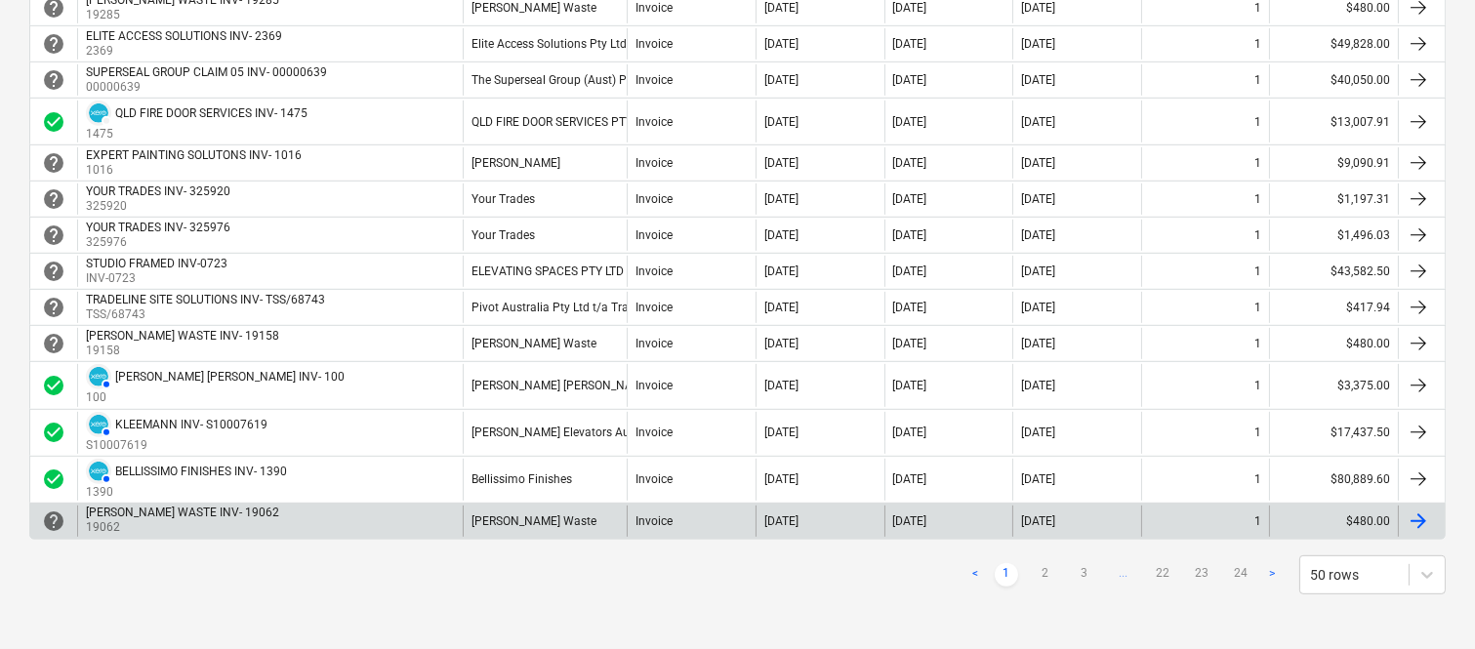
click at [1050, 570] on link "2" at bounding box center [1045, 574] width 23 height 23
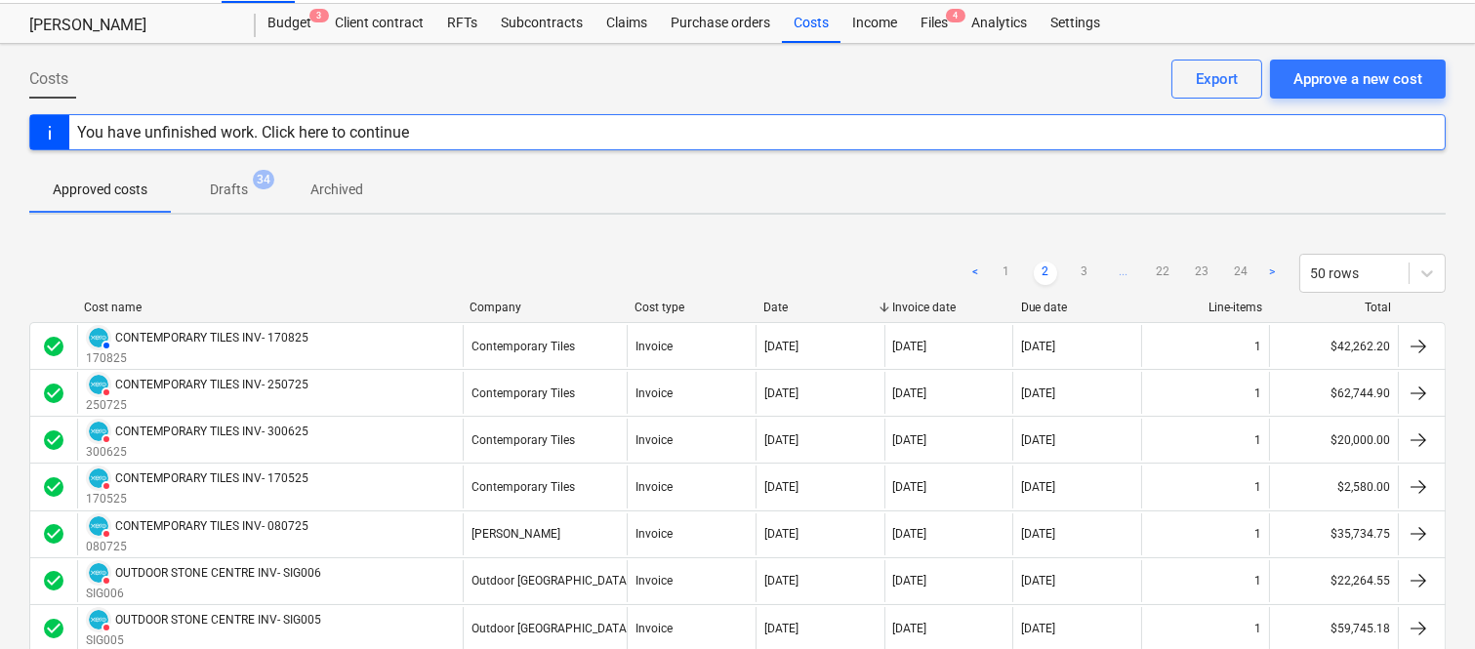
scroll to position [45, 0]
click at [1078, 266] on link "3" at bounding box center [1084, 274] width 23 height 23
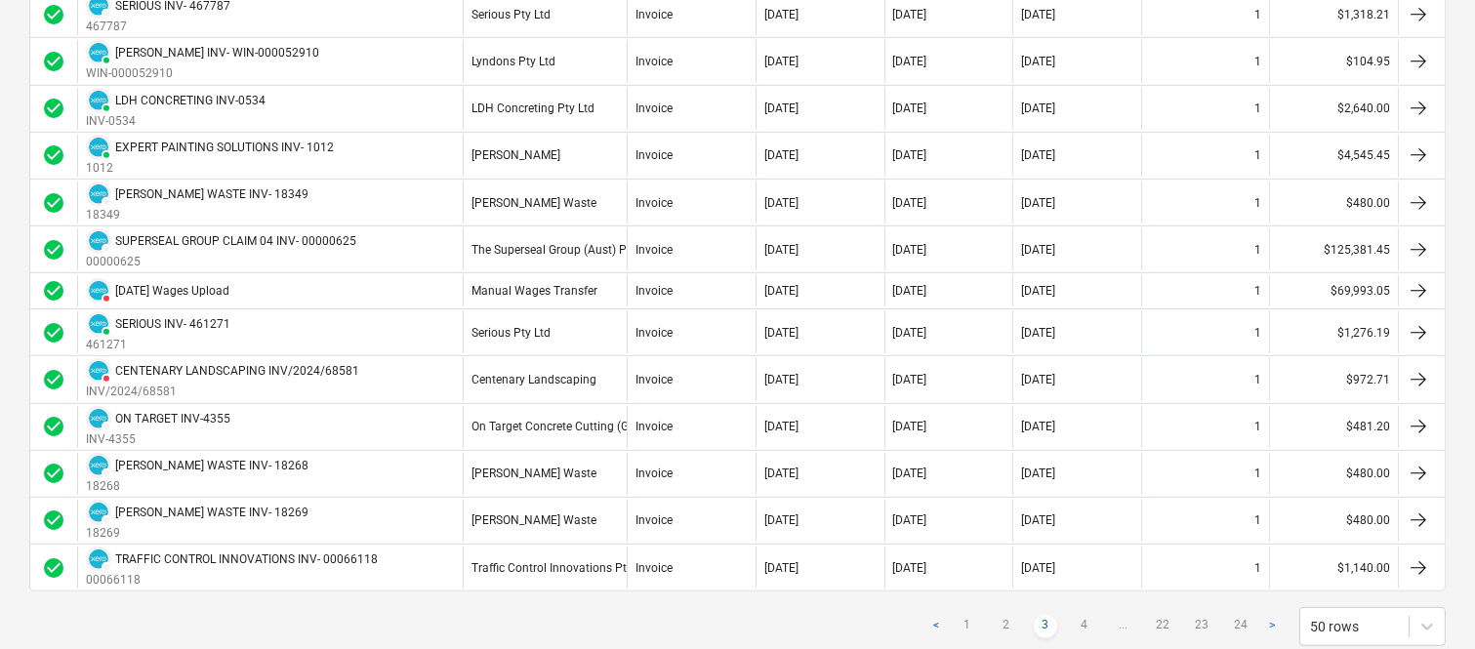
scroll to position [2128, 0]
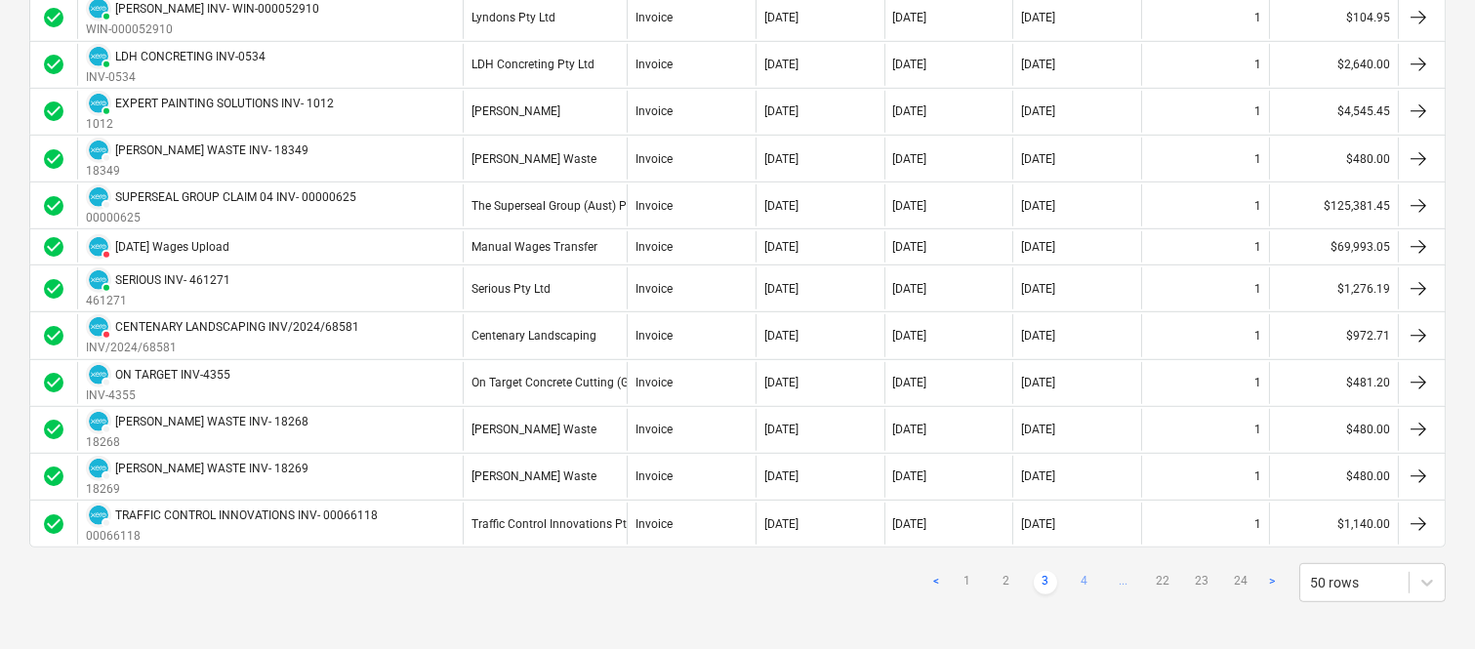
click at [1086, 584] on link "4" at bounding box center [1084, 582] width 23 height 23
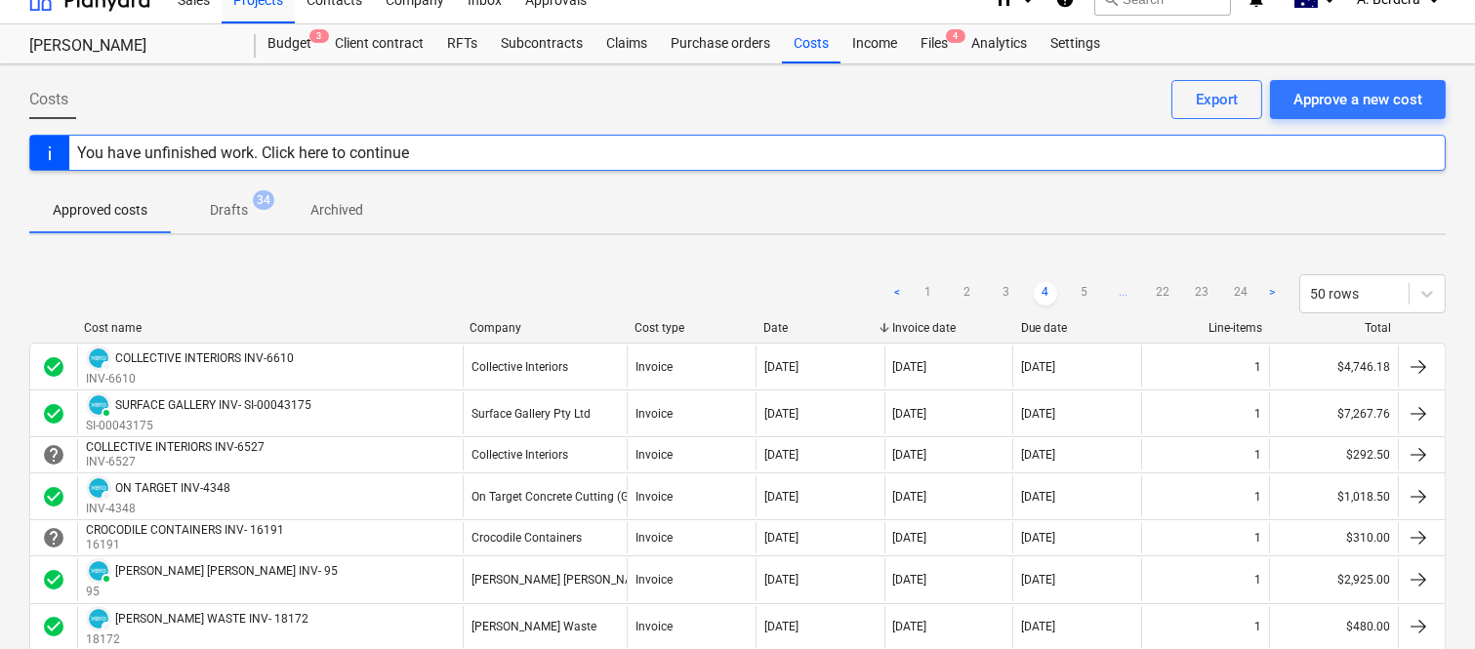
scroll to position [0, 0]
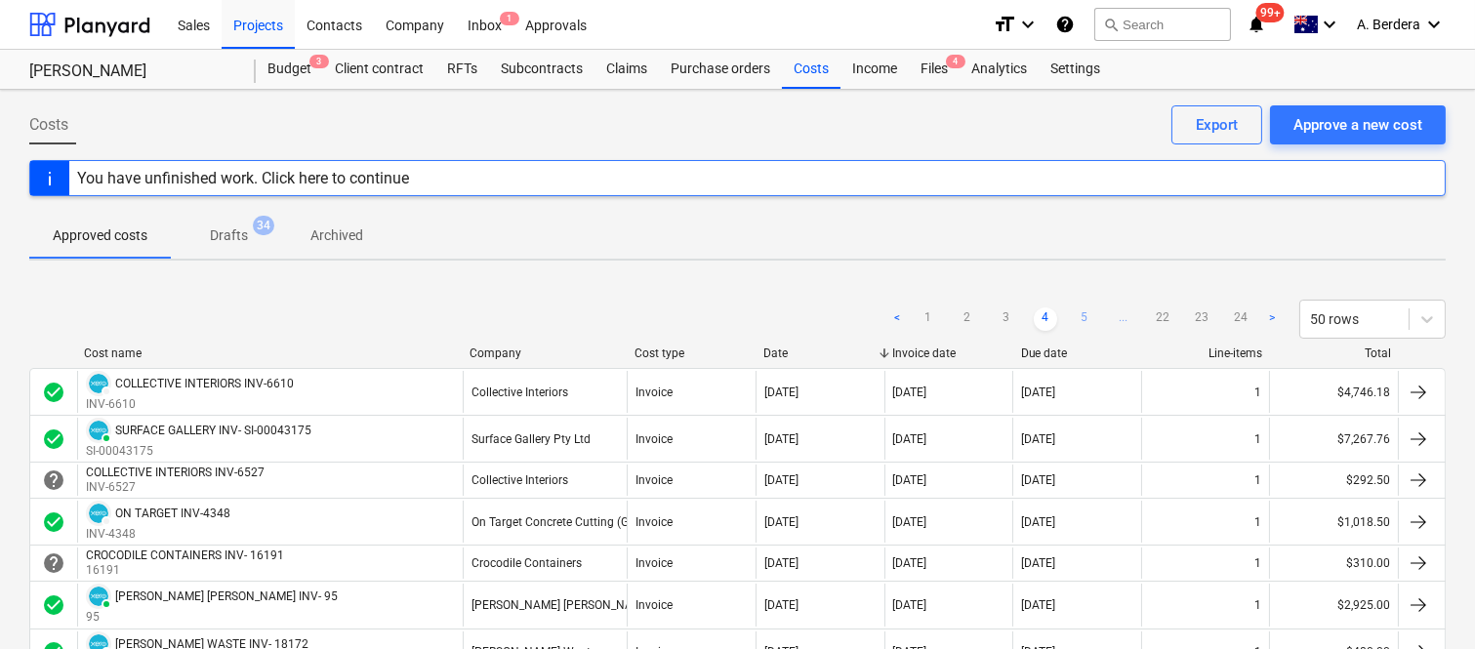
click at [1082, 314] on link "5" at bounding box center [1084, 318] width 23 height 23
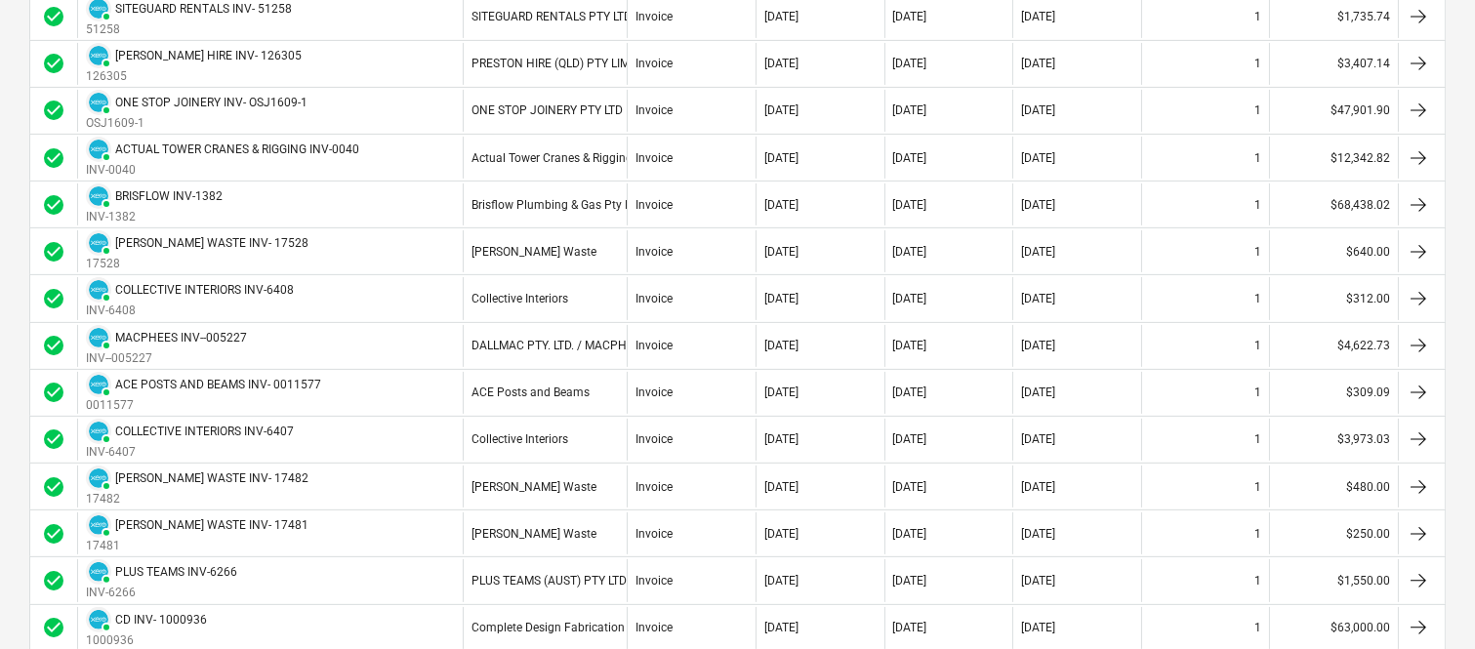
scroll to position [1171, 0]
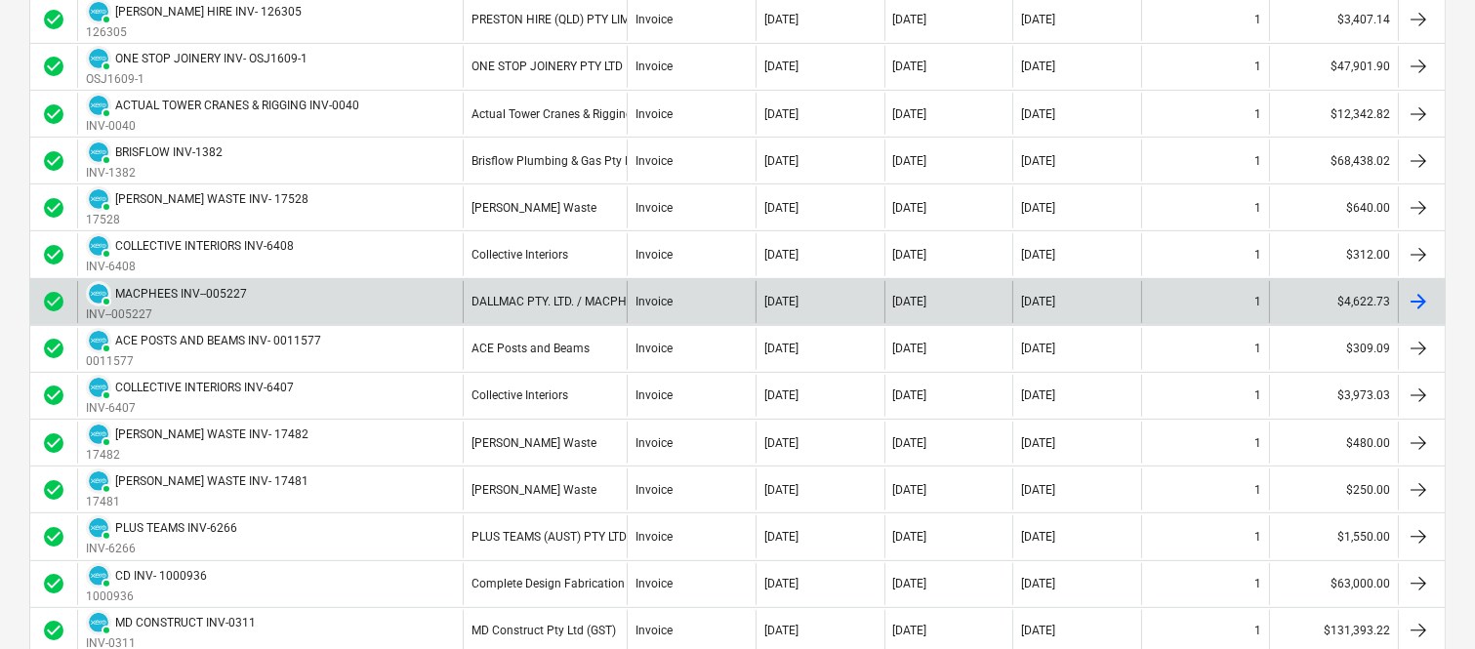
click at [984, 298] on div "30 Jun 2025" at bounding box center [948, 302] width 129 height 42
